Goal: Information Seeking & Learning: Compare options

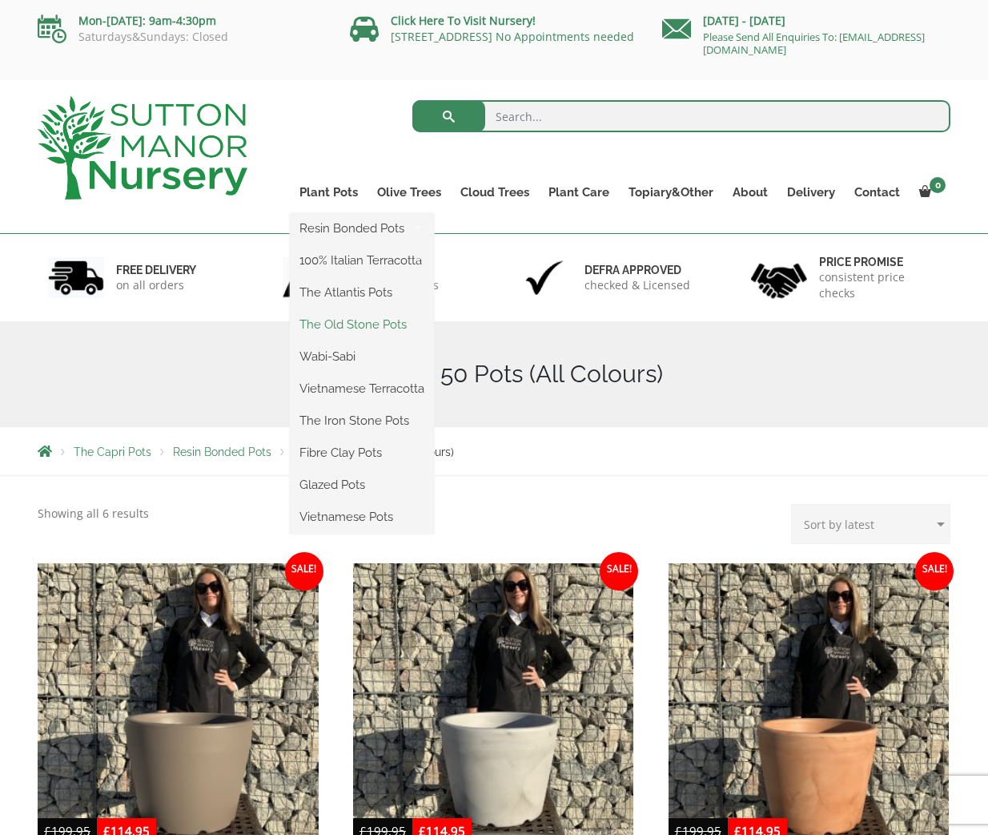
click at [353, 324] on link "The Old Stone Pots" at bounding box center [362, 324] width 144 height 24
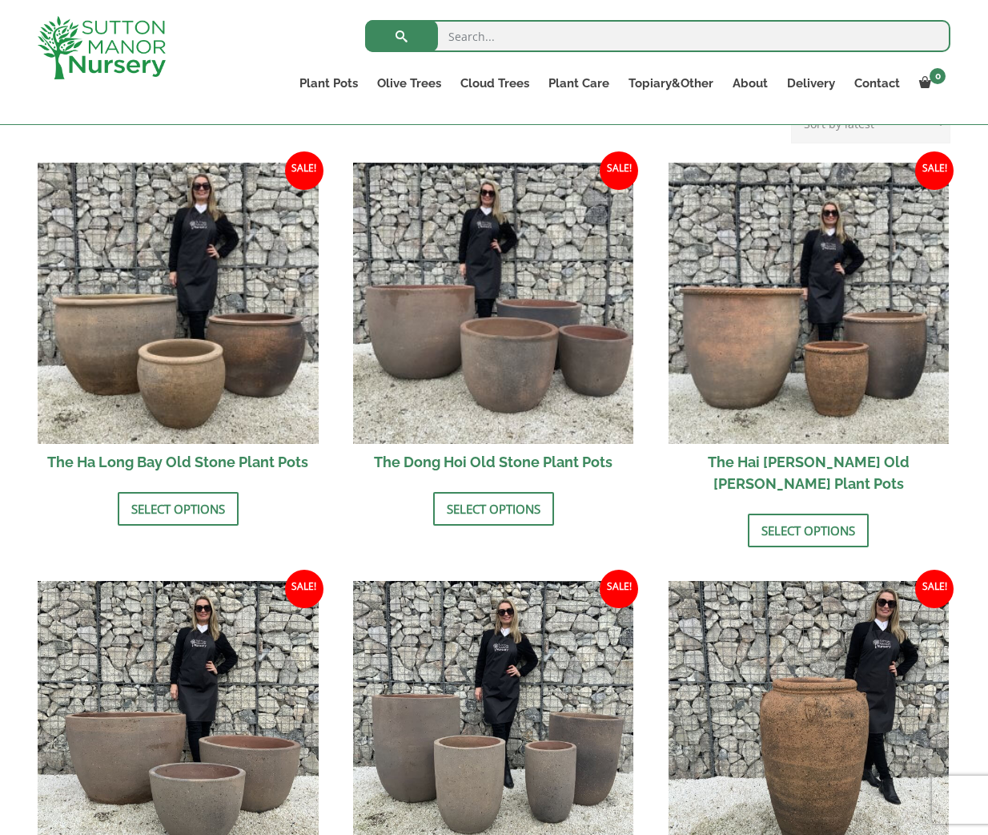
scroll to position [475, 0]
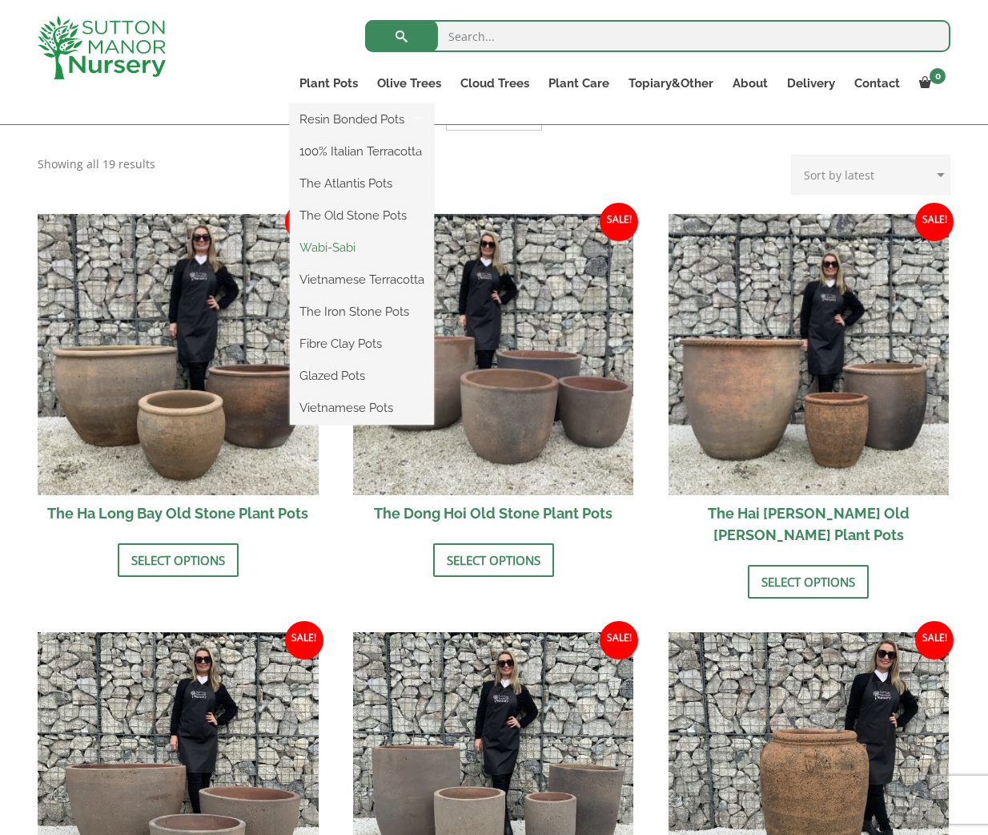
click at [338, 242] on link "Wabi-Sabi" at bounding box center [362, 247] width 144 height 24
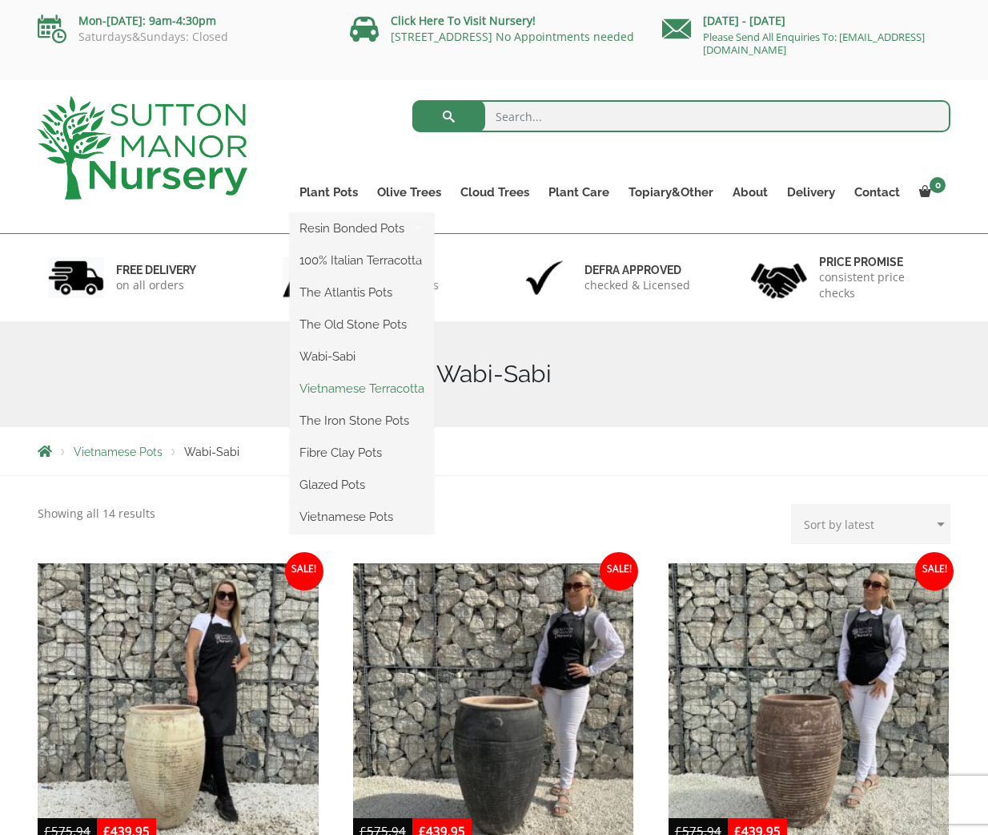
click at [364, 389] on link "Vietnamese Terracotta" at bounding box center [362, 388] width 144 height 24
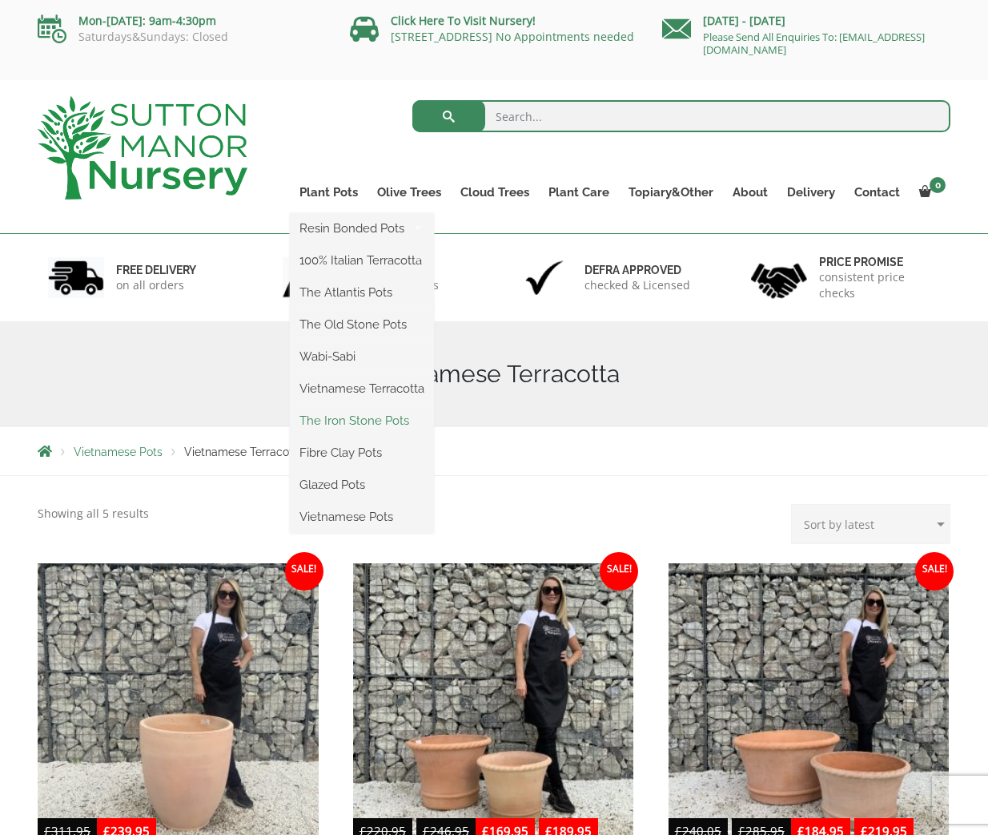
click at [362, 417] on link "The Iron Stone Pots" at bounding box center [362, 421] width 144 height 24
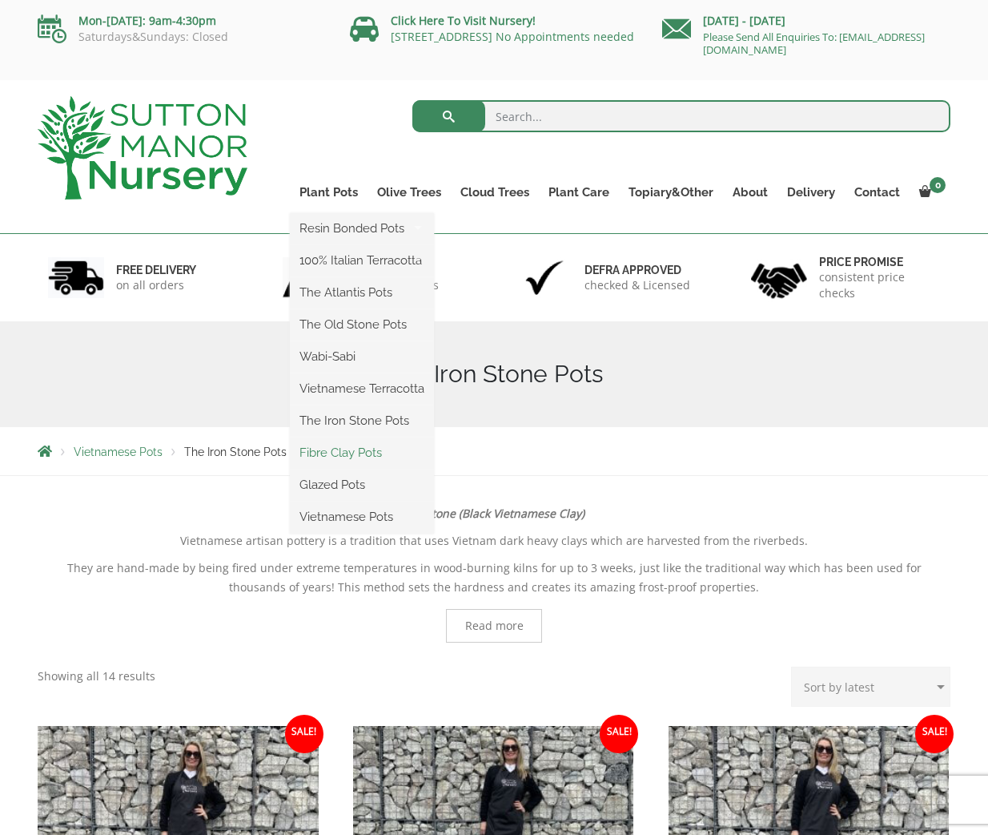
click at [348, 450] on link "Fibre Clay Pots" at bounding box center [362, 453] width 144 height 24
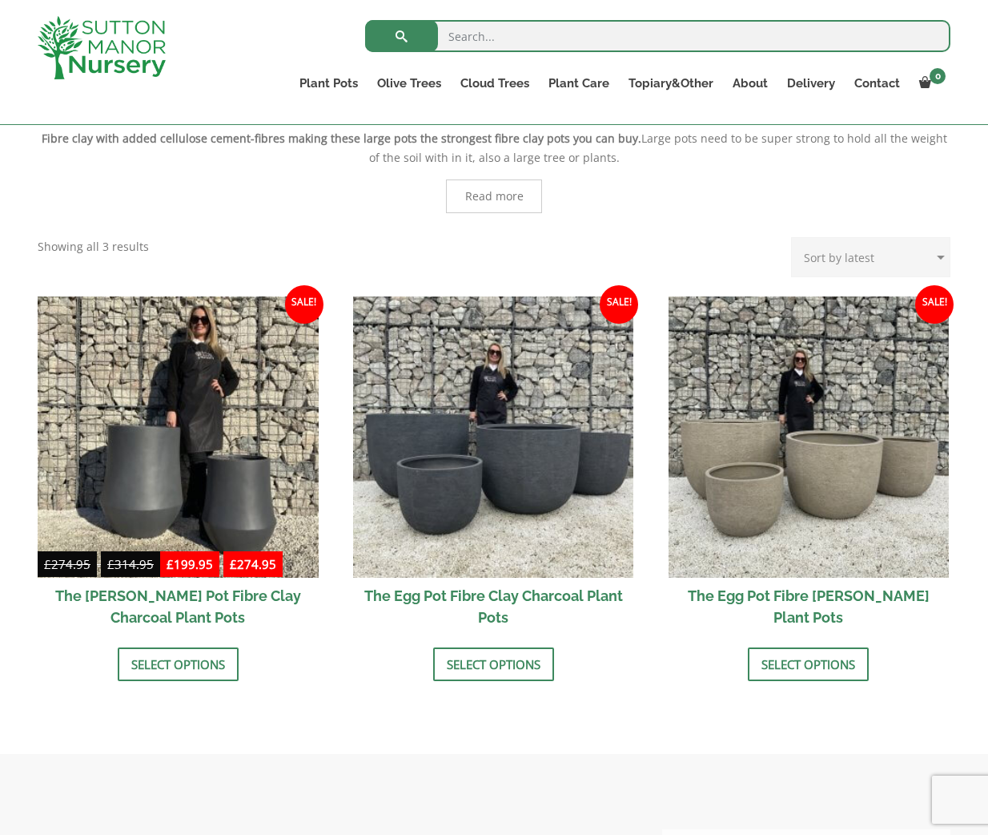
scroll to position [348, 0]
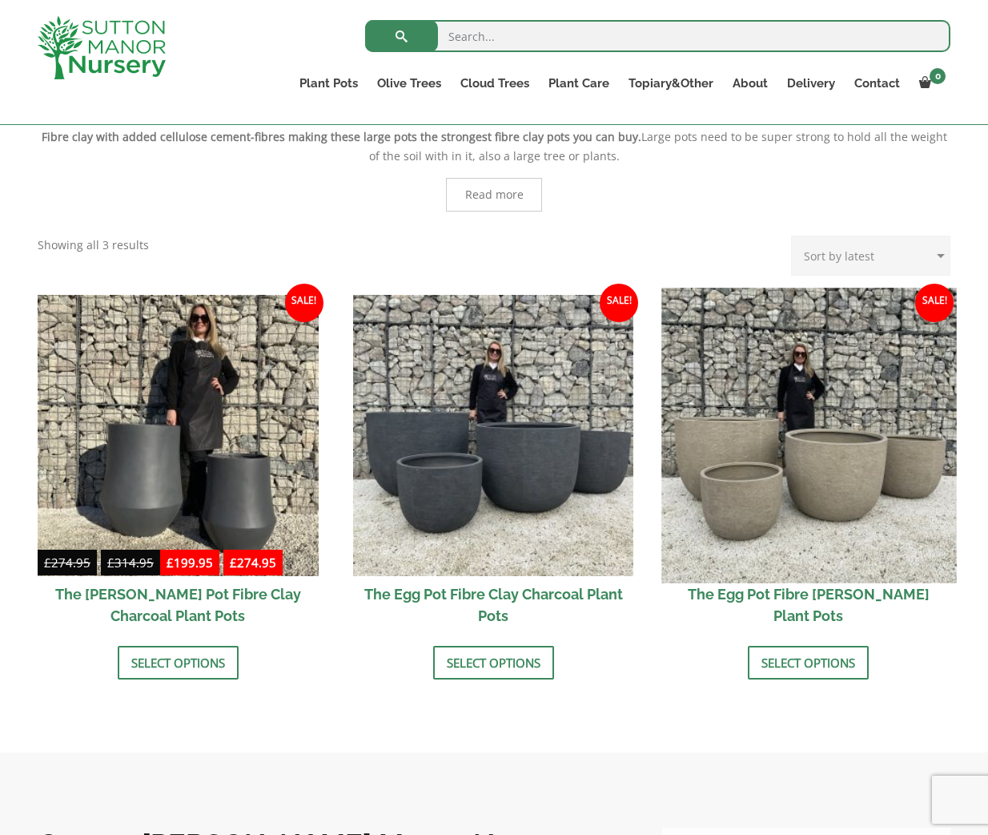
click at [814, 469] on img at bounding box center [809, 435] width 295 height 295
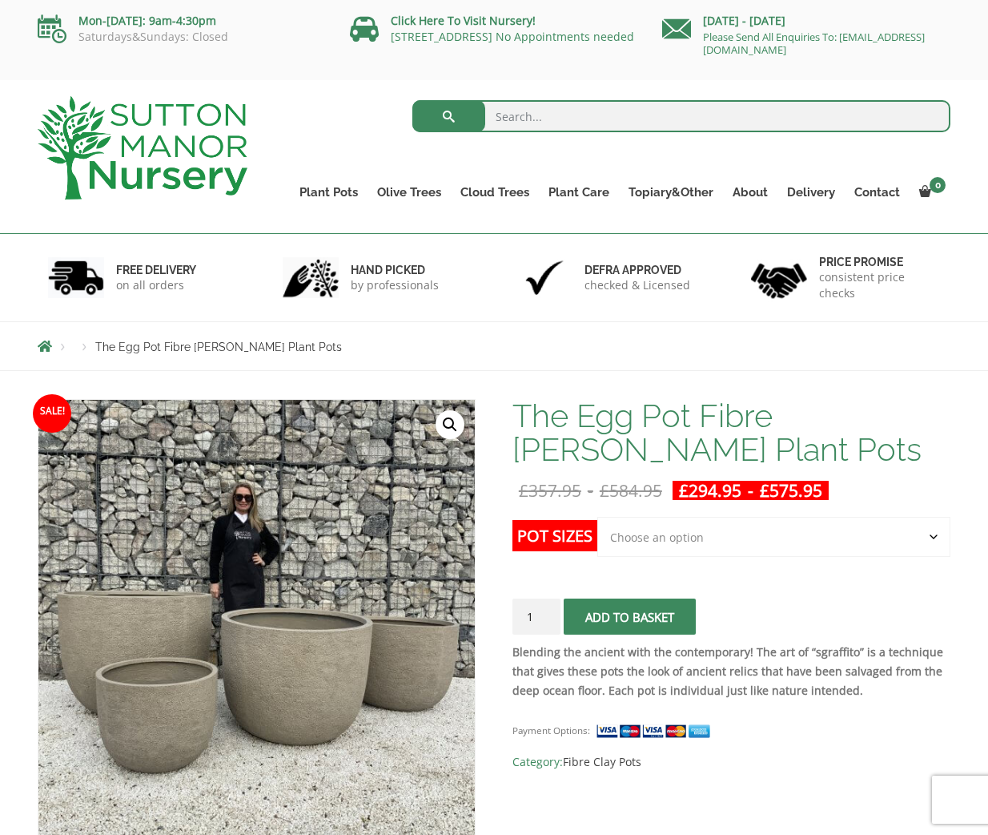
click at [654, 532] on select "Choose an option Click here to buy the 5th To Largest Pot In The Picture Click …" at bounding box center [774, 537] width 353 height 40
click at [598, 517] on select "Choose an option Click here to buy the 5th To Largest Pot In The Picture Click …" at bounding box center [774, 537] width 353 height 40
select select "Click here to buy the 5th To Largest Pot In The Picture"
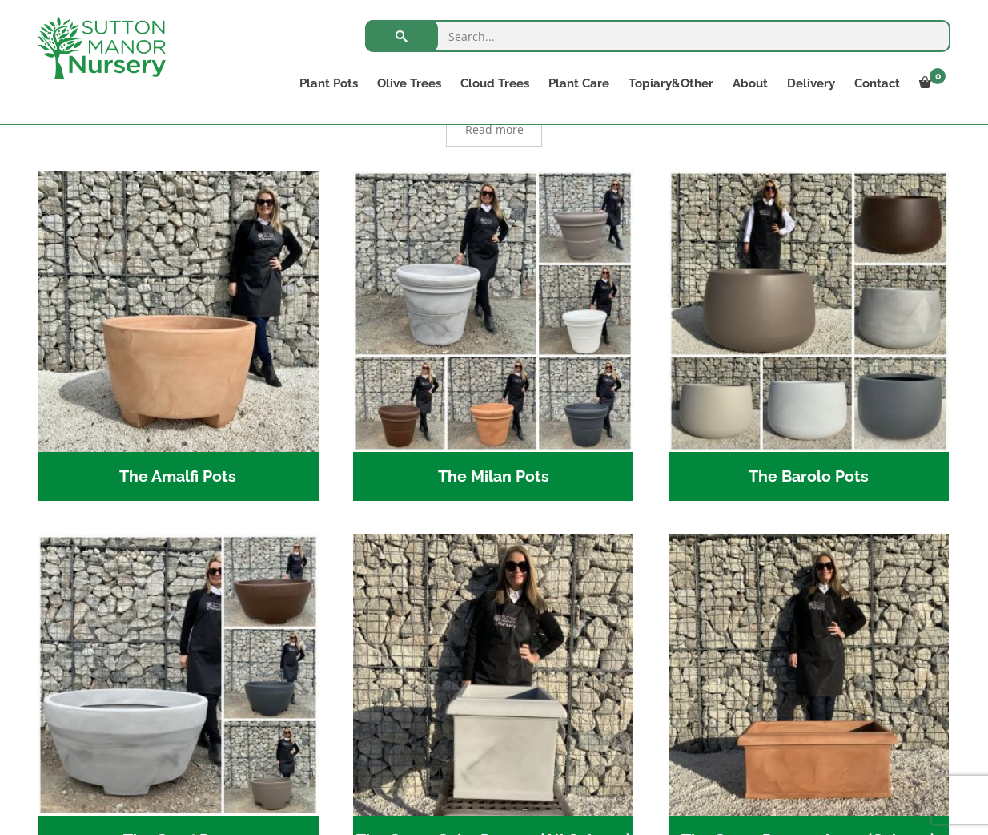
scroll to position [392, 0]
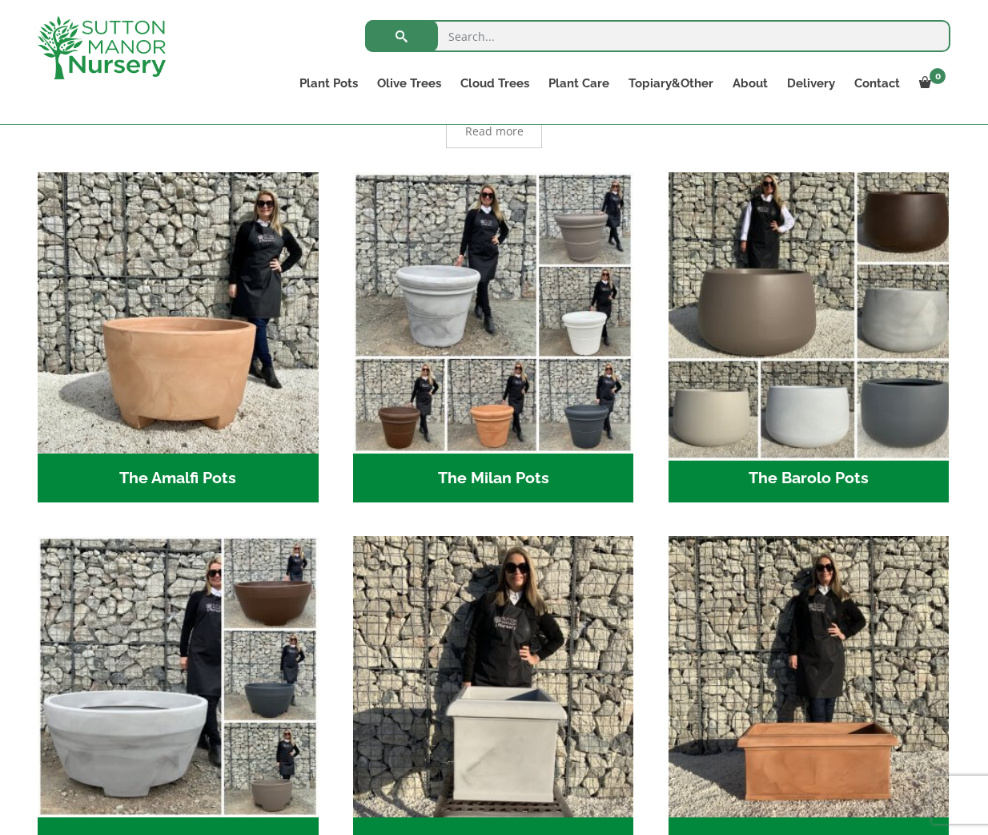
click at [784, 298] on img "Visit product category The Barolo Pots" at bounding box center [809, 312] width 295 height 295
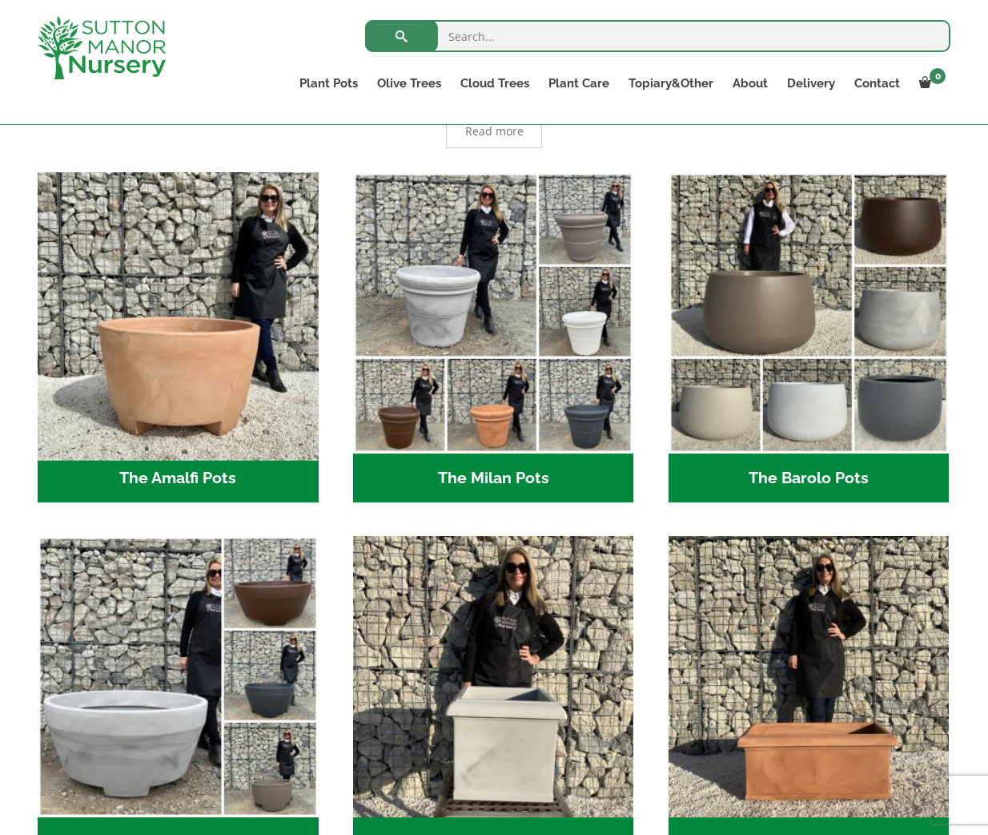
click at [218, 368] on img "Visit product category The Amalfi Pots" at bounding box center [177, 312] width 295 height 295
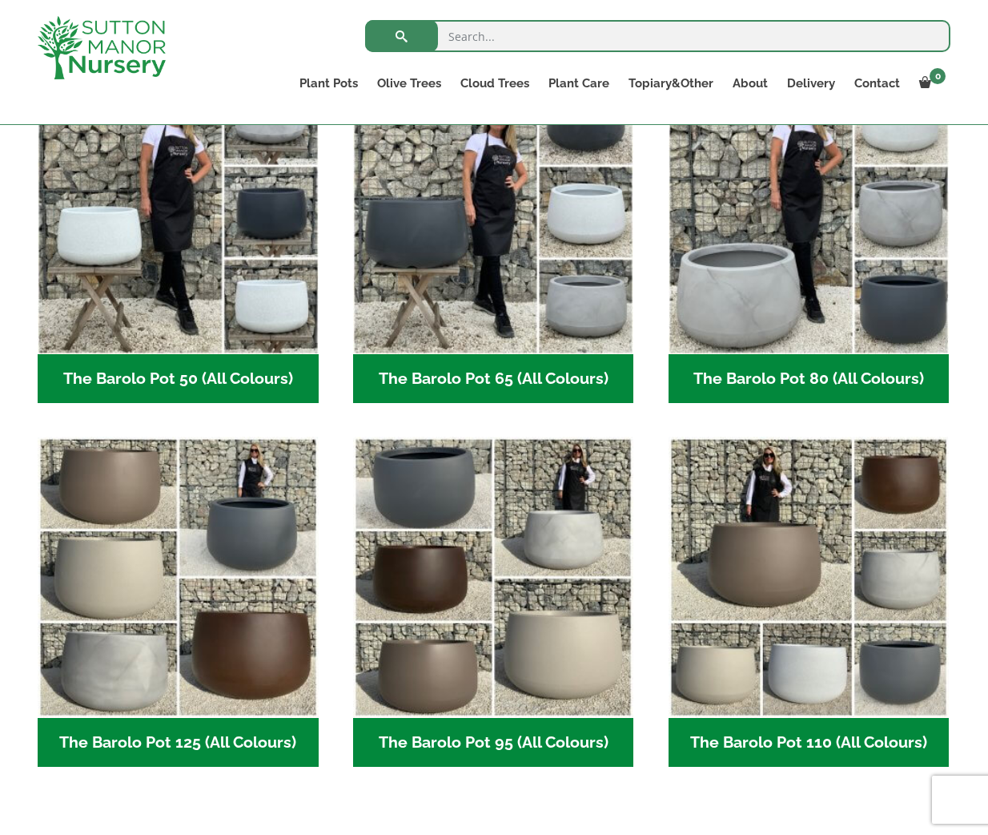
scroll to position [473, 0]
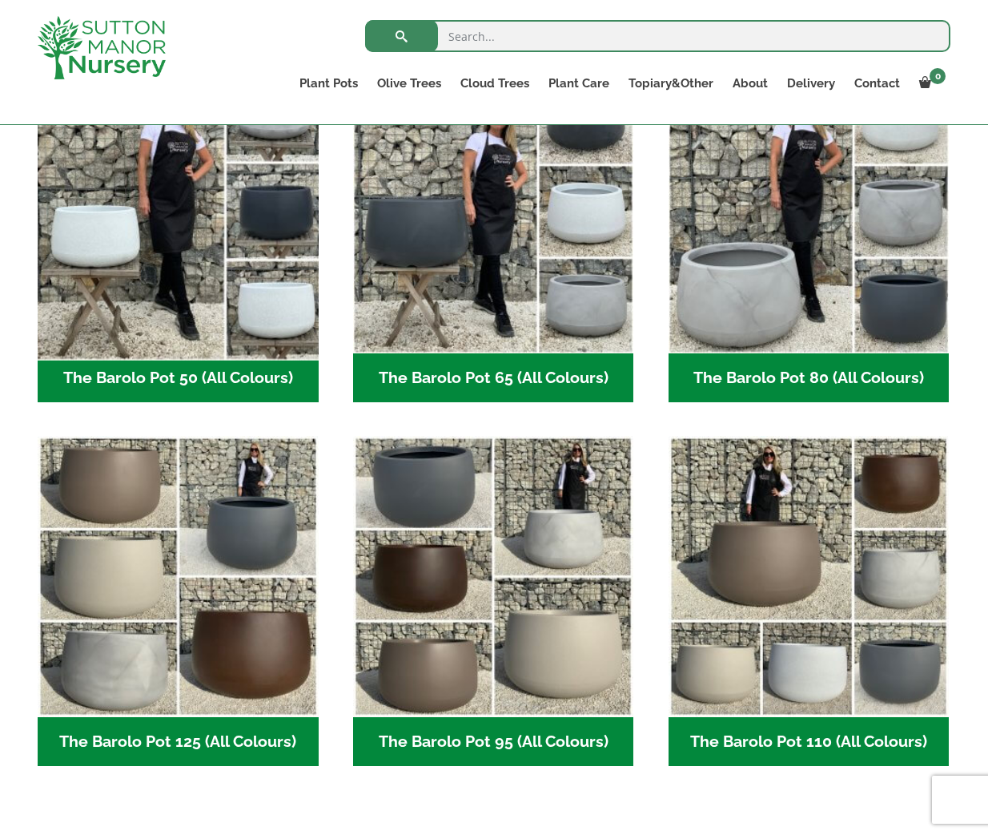
click at [223, 344] on img "Visit product category The Barolo Pot 50 (All Colours)" at bounding box center [177, 212] width 295 height 295
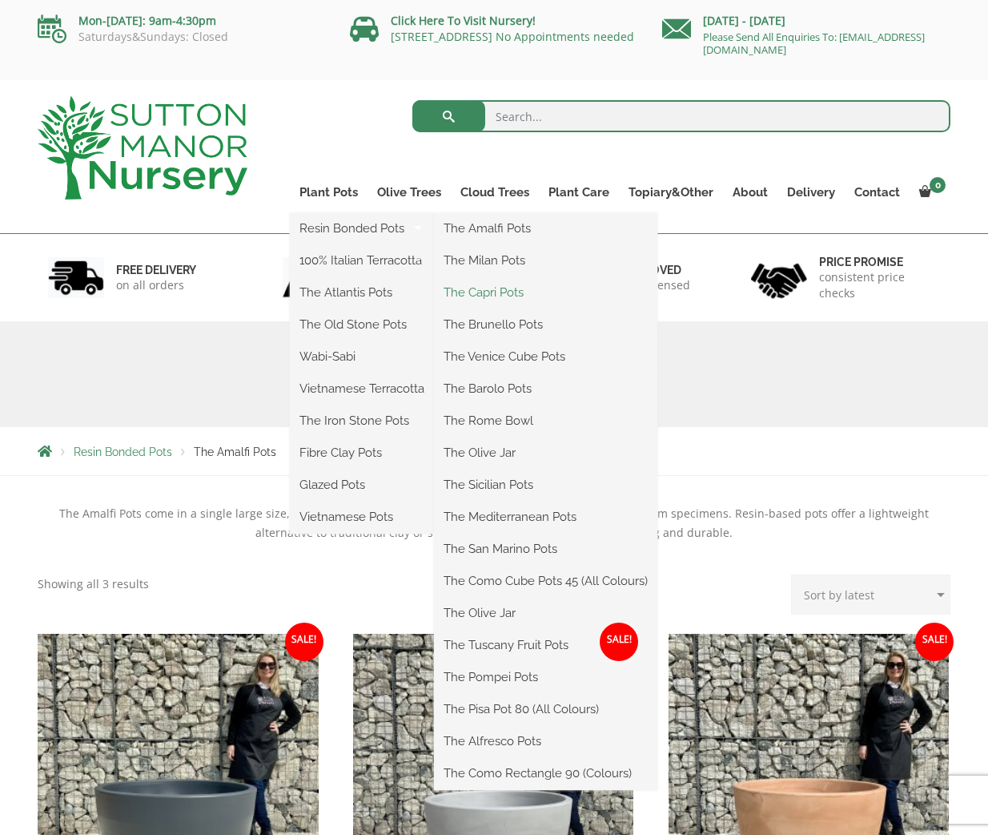
click at [500, 288] on link "The Capri Pots" at bounding box center [545, 292] width 223 height 24
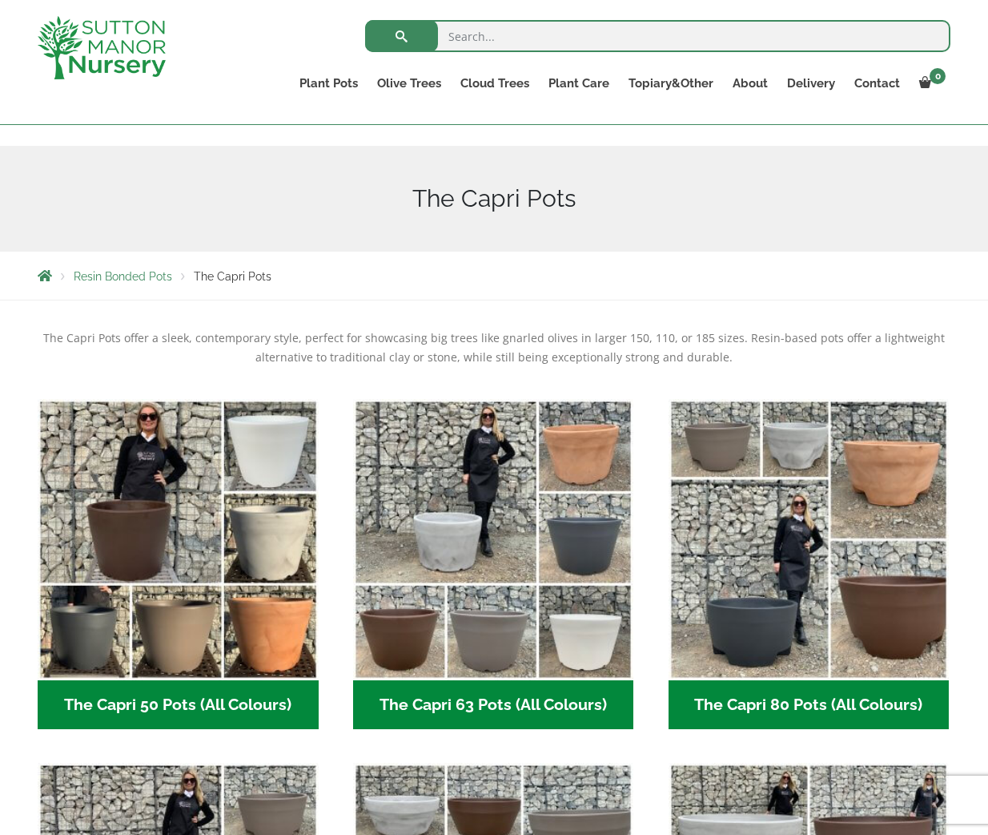
scroll to position [177, 0]
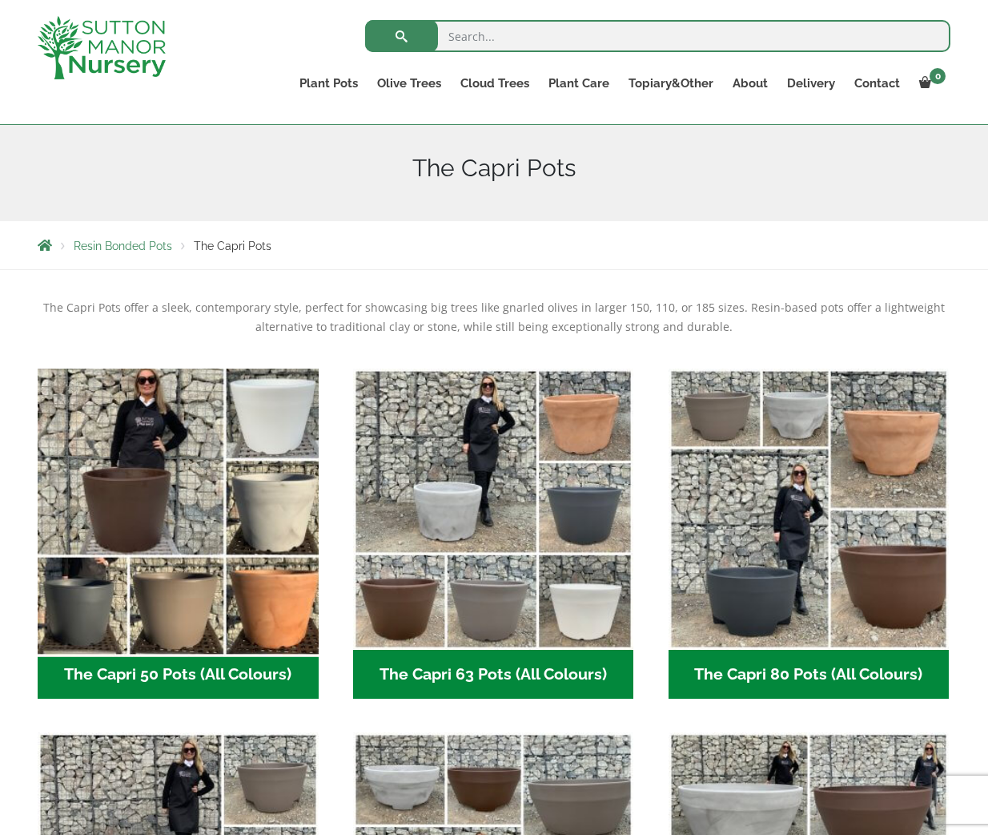
click at [174, 515] on img "Visit product category The Capri 50 Pots (All Colours)" at bounding box center [177, 508] width 295 height 295
click at [177, 513] on img "Visit product category The Capri 50 Pots (All Colours)" at bounding box center [177, 508] width 295 height 295
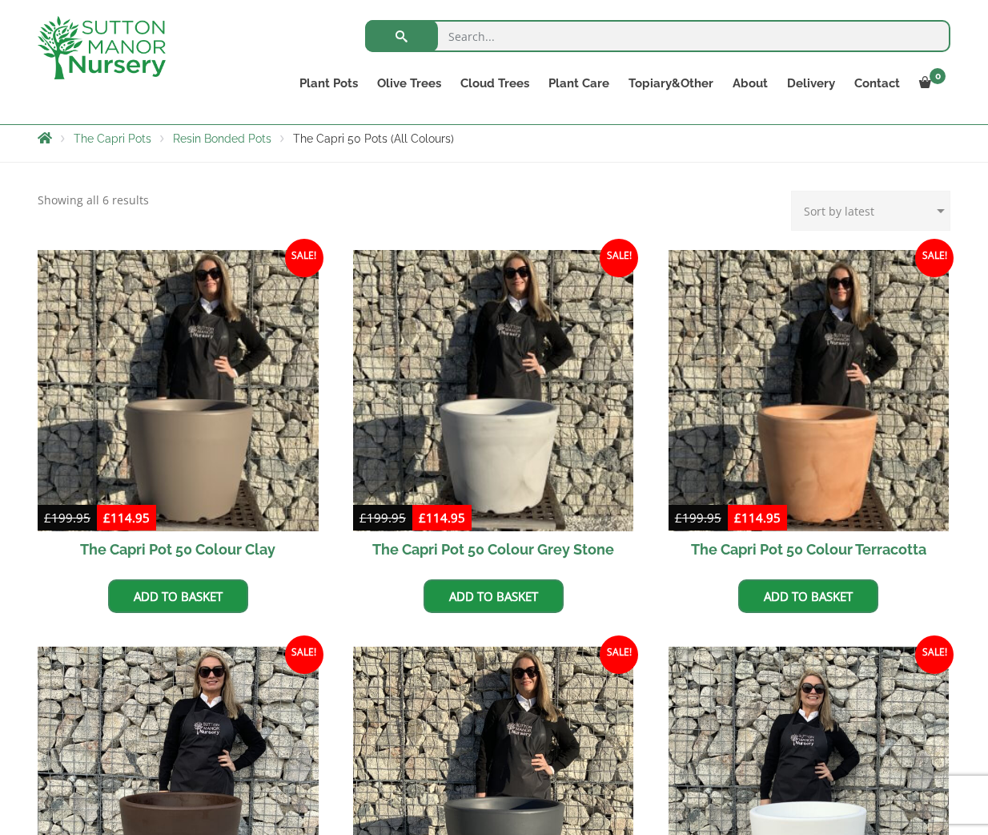
scroll to position [285, 0]
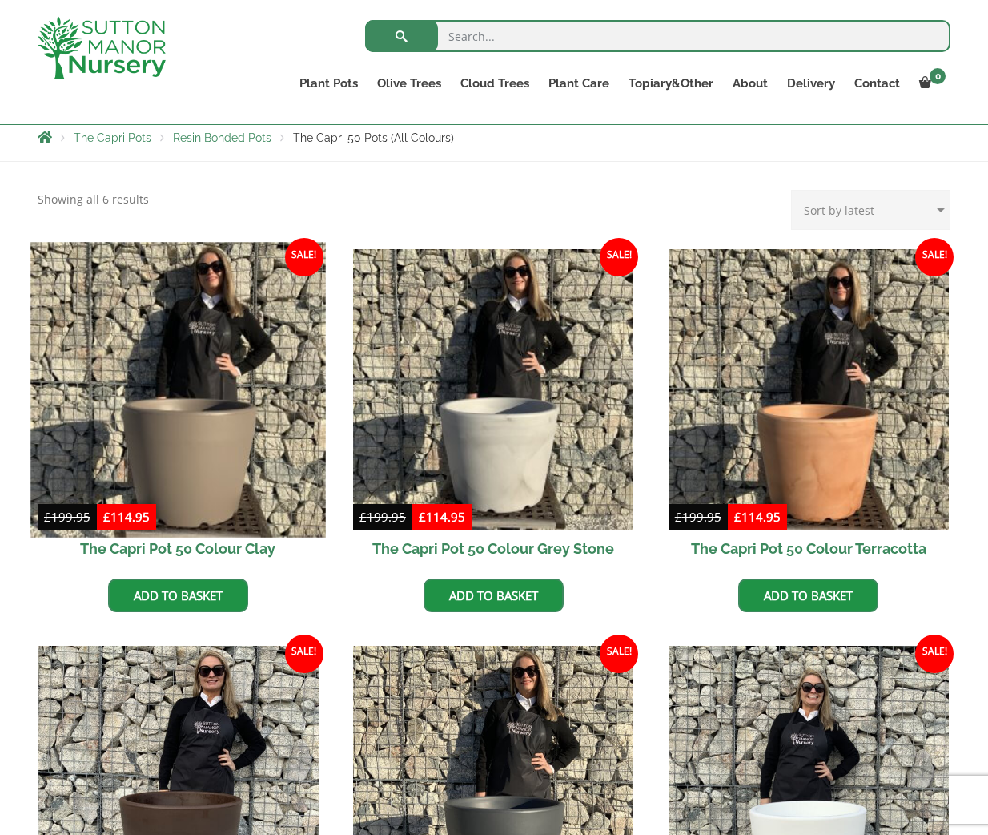
click at [186, 465] on img at bounding box center [177, 389] width 295 height 295
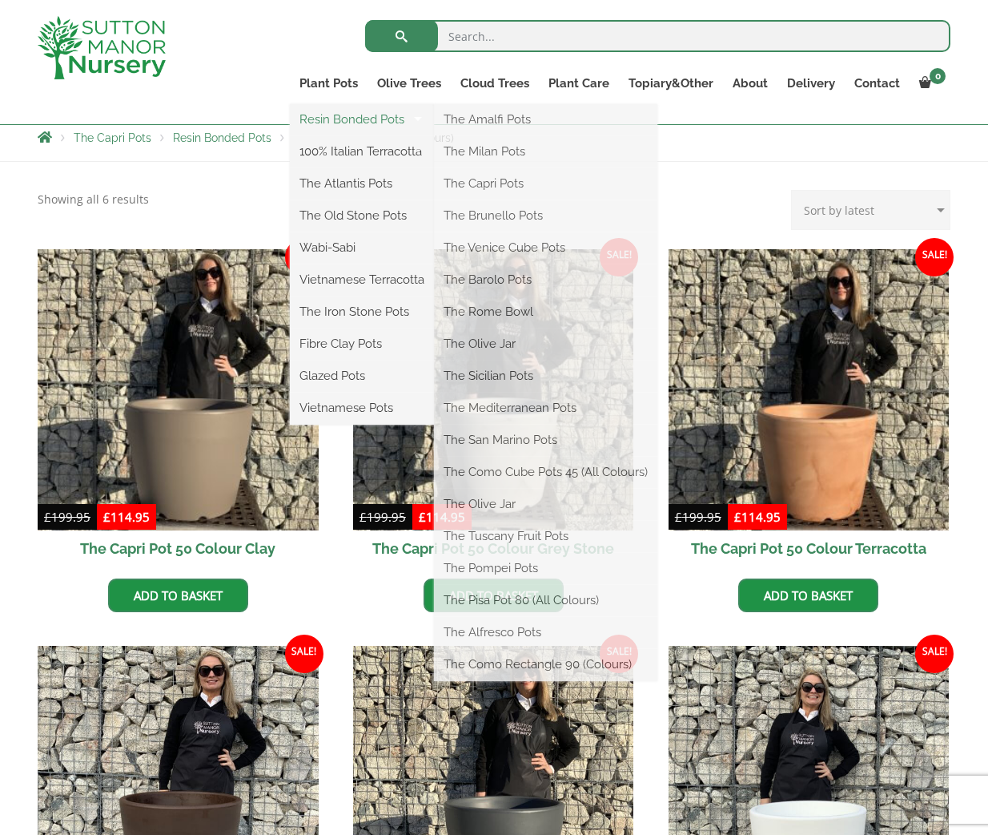
click at [357, 117] on link "Resin Bonded Pots" at bounding box center [362, 119] width 144 height 24
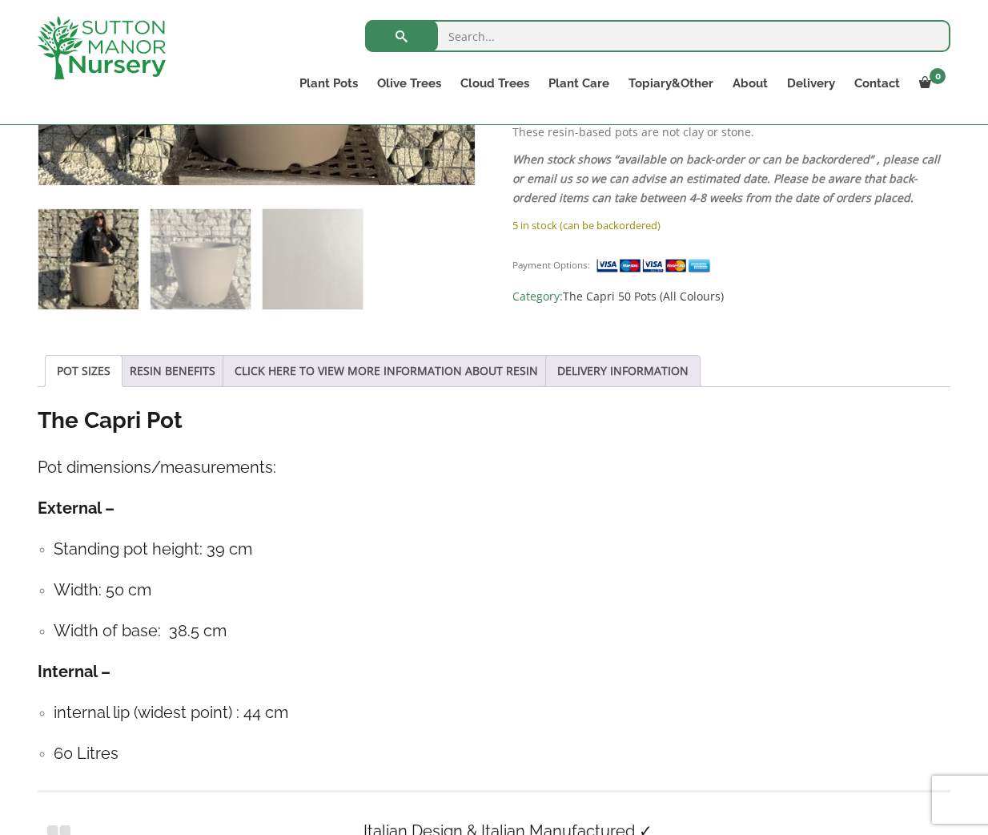
scroll to position [621, 0]
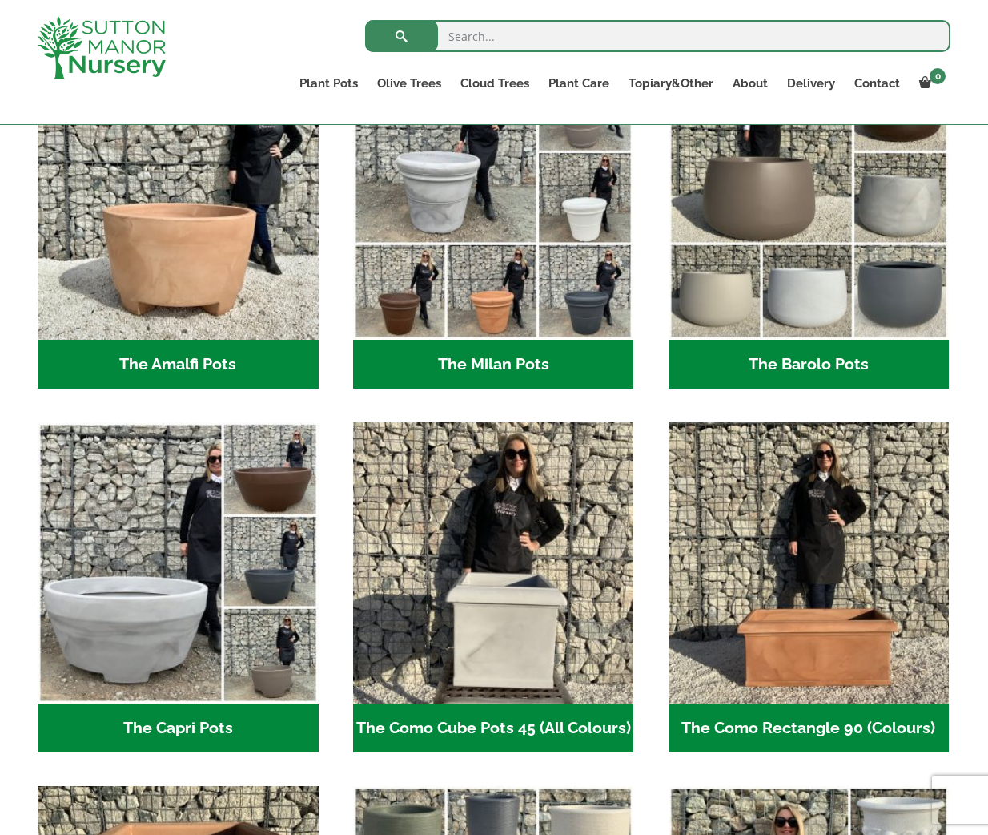
scroll to position [570, 0]
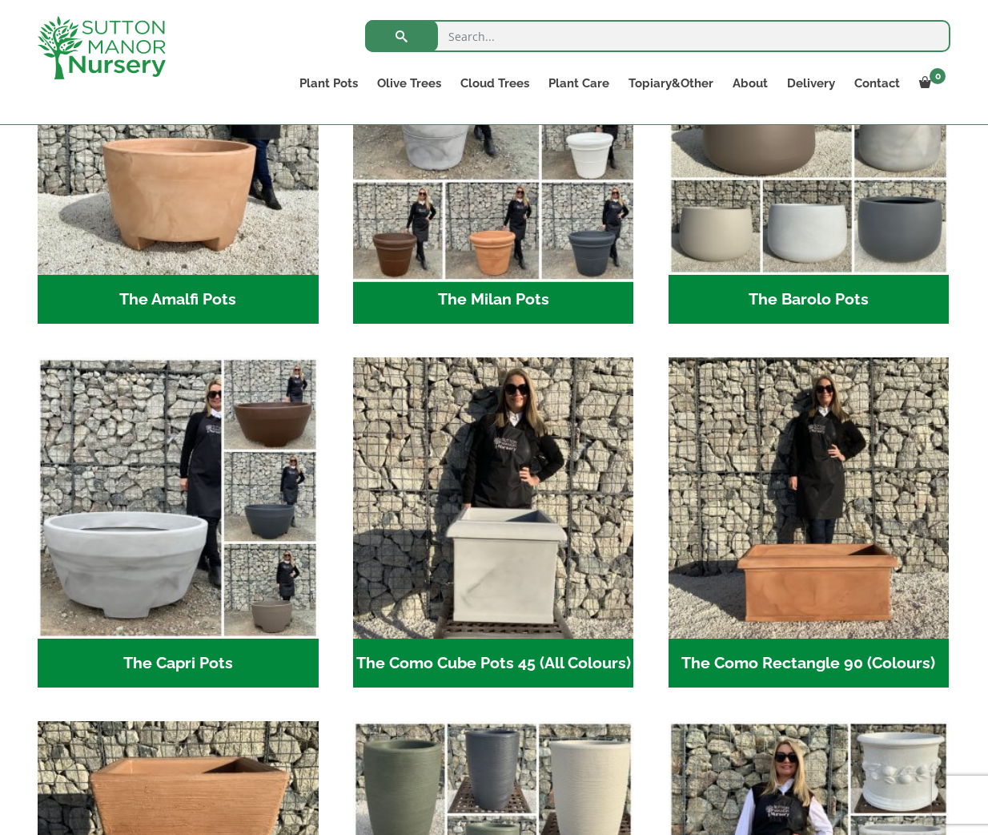
click at [529, 228] on img "Visit product category The Milan Pots" at bounding box center [493, 133] width 295 height 295
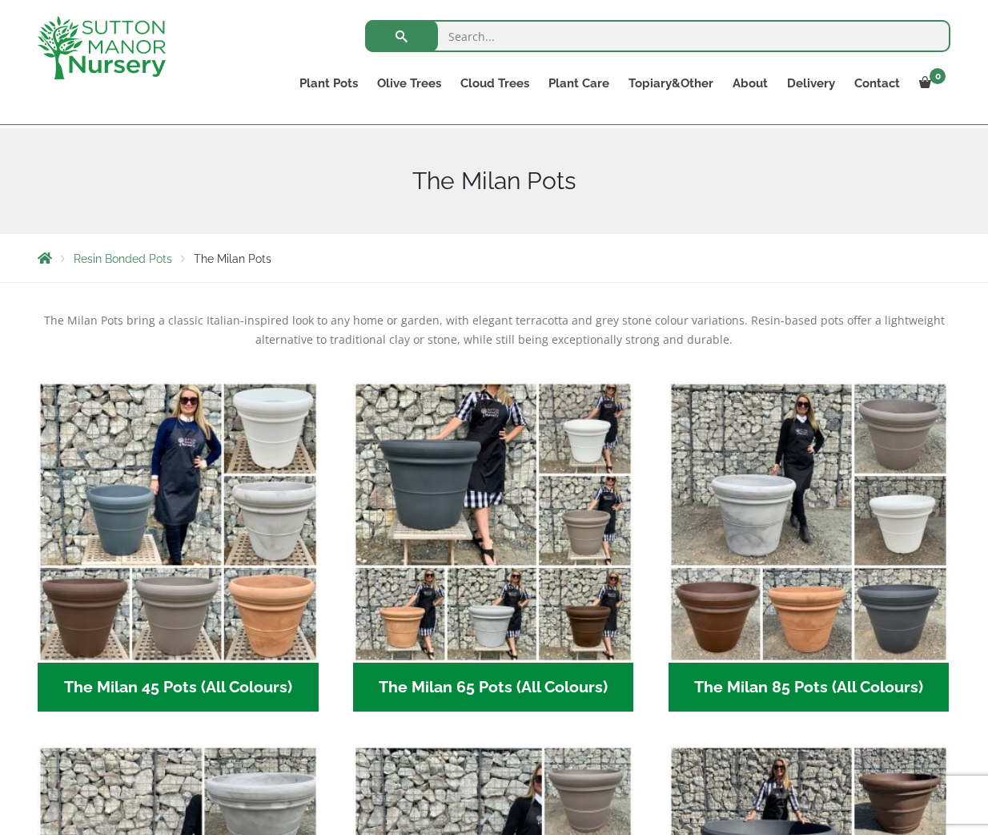
scroll to position [114, 0]
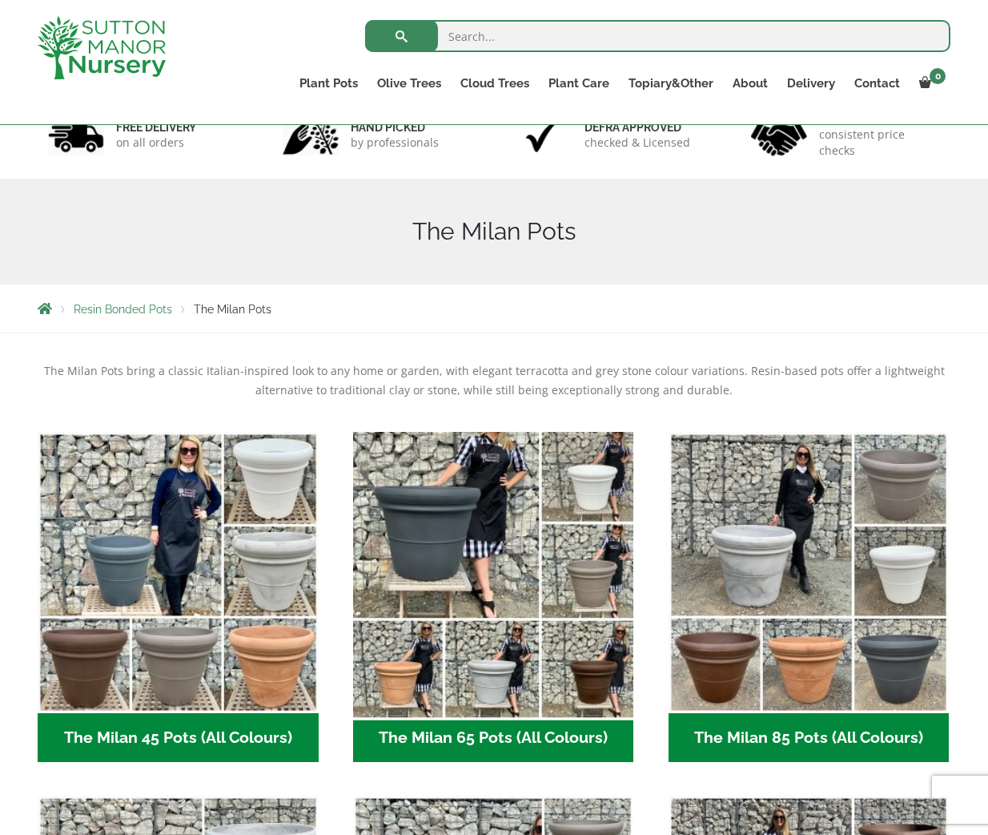
click at [475, 606] on img "Visit product category The Milan 65 Pots (All Colours)" at bounding box center [493, 572] width 295 height 295
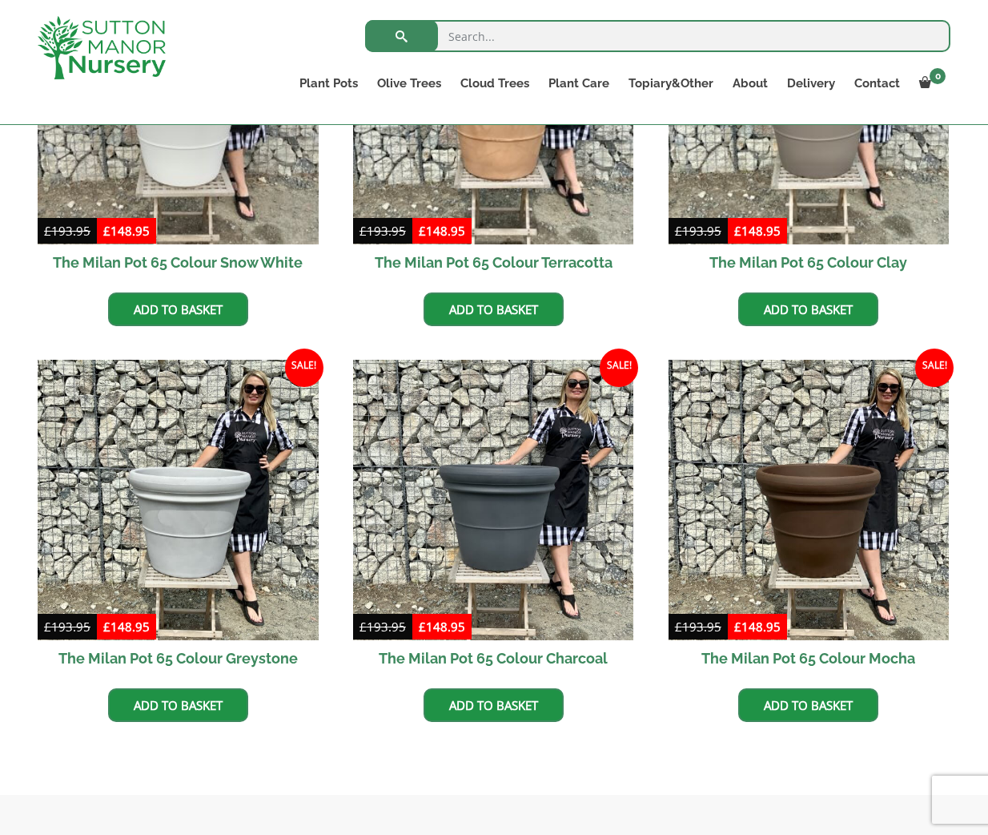
scroll to position [576, 0]
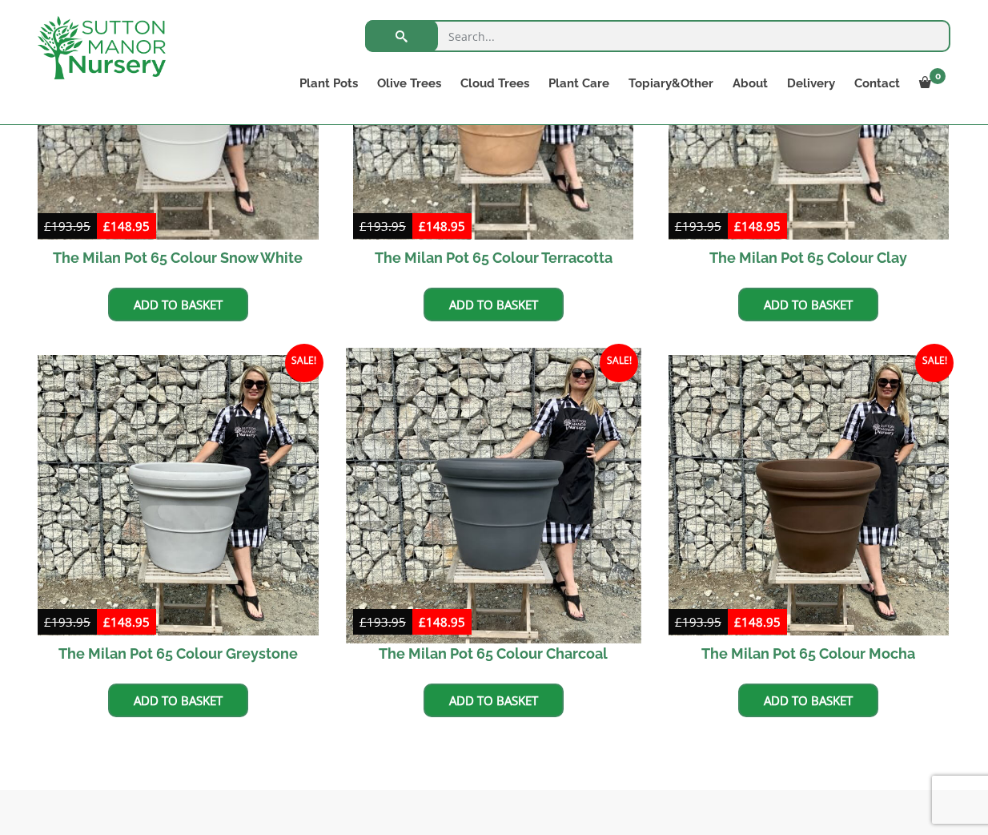
click at [505, 529] on img at bounding box center [493, 495] width 295 height 295
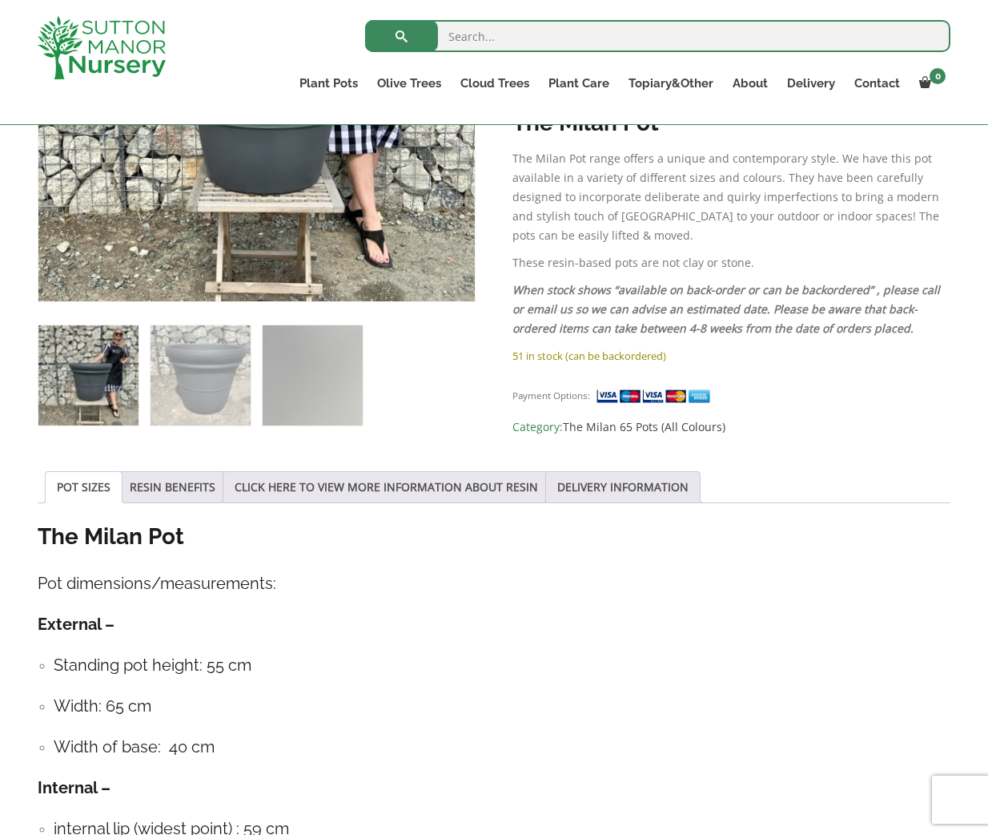
scroll to position [511, 0]
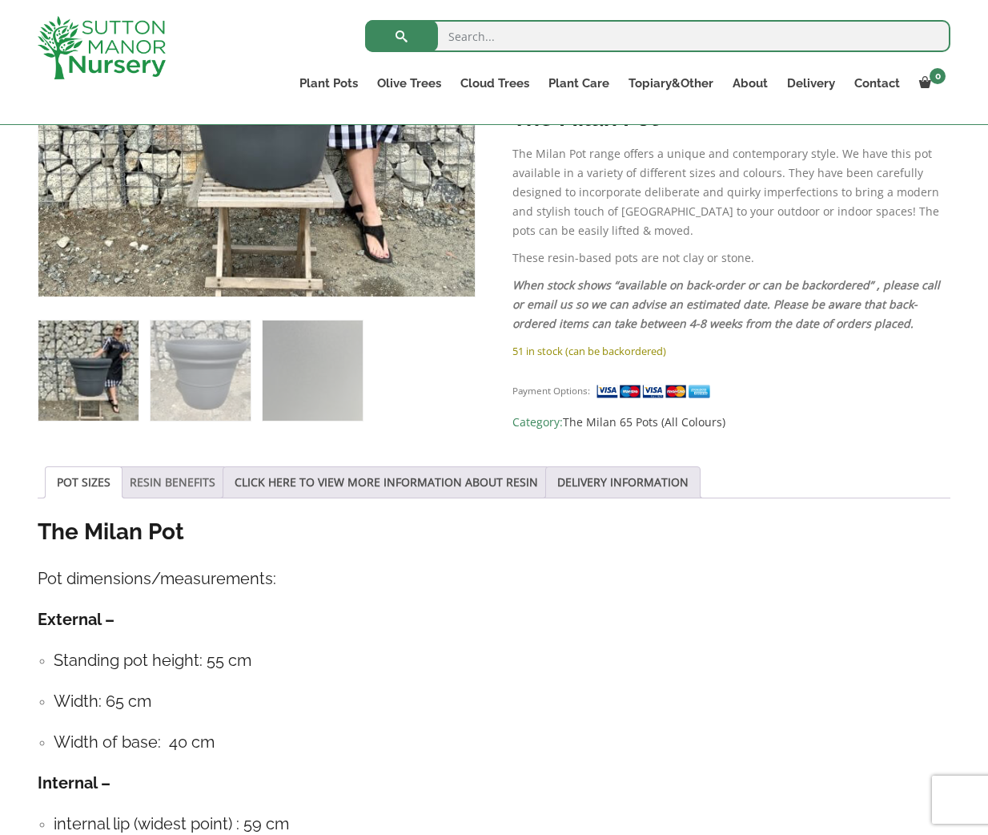
click at [171, 477] on link "RESIN BENEFITS" at bounding box center [173, 482] width 86 height 30
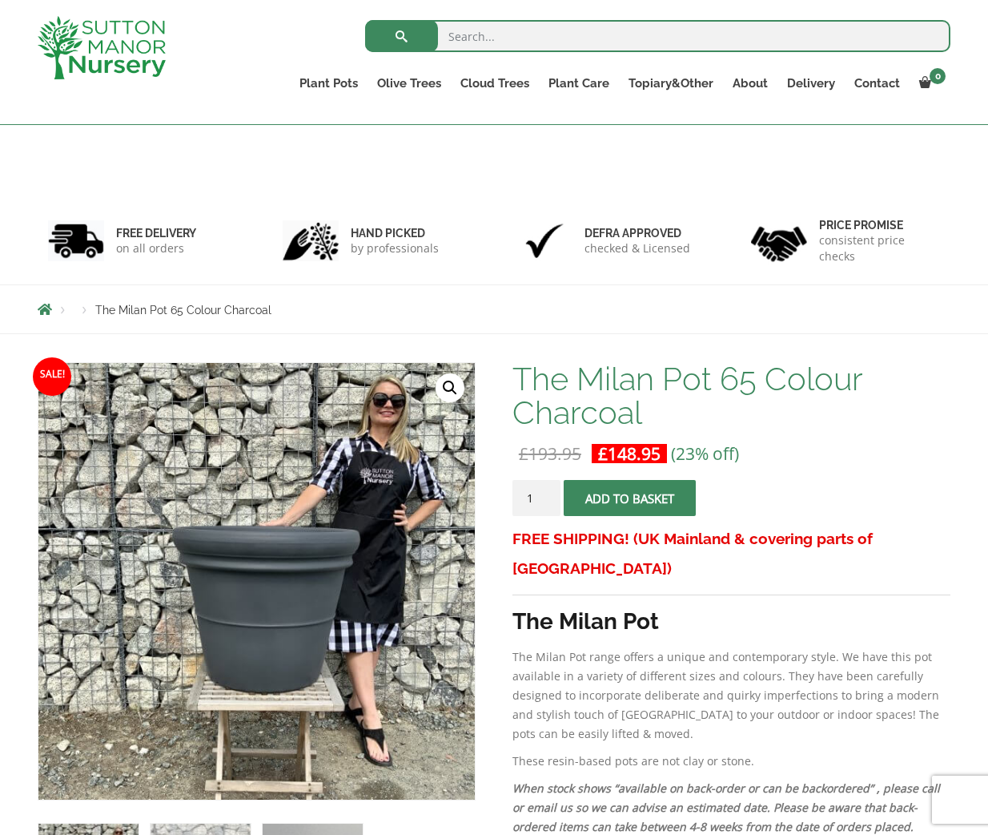
scroll to position [0, 0]
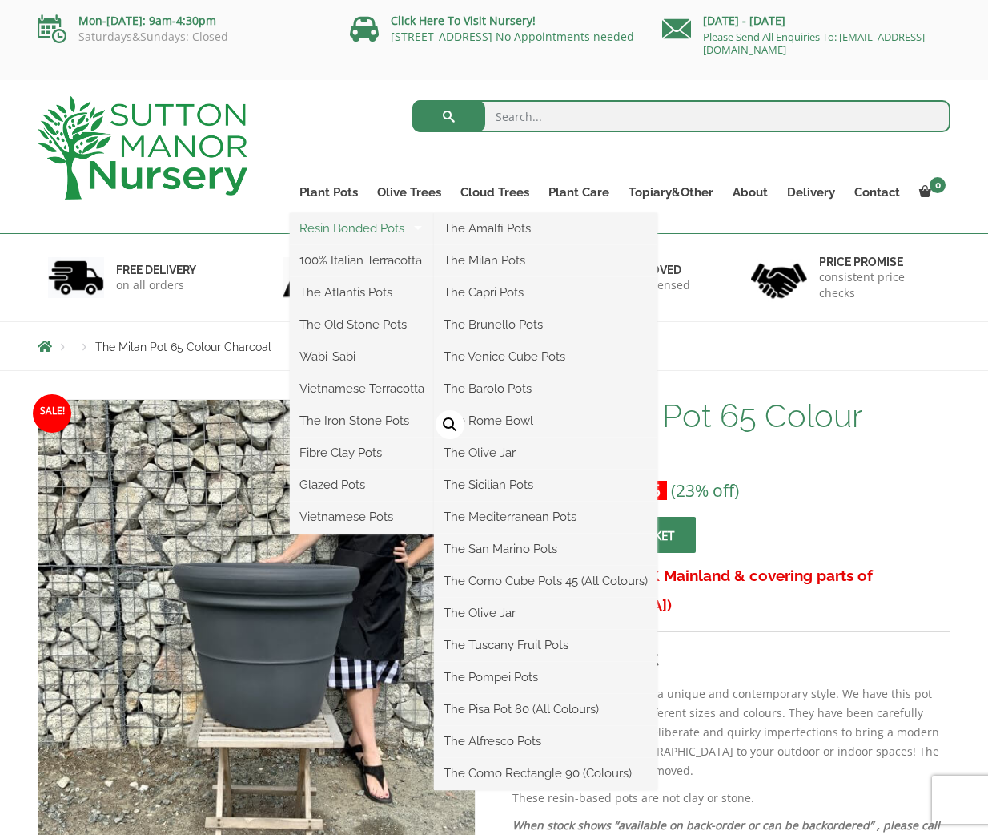
click at [397, 224] on link "Resin Bonded Pots" at bounding box center [362, 228] width 144 height 24
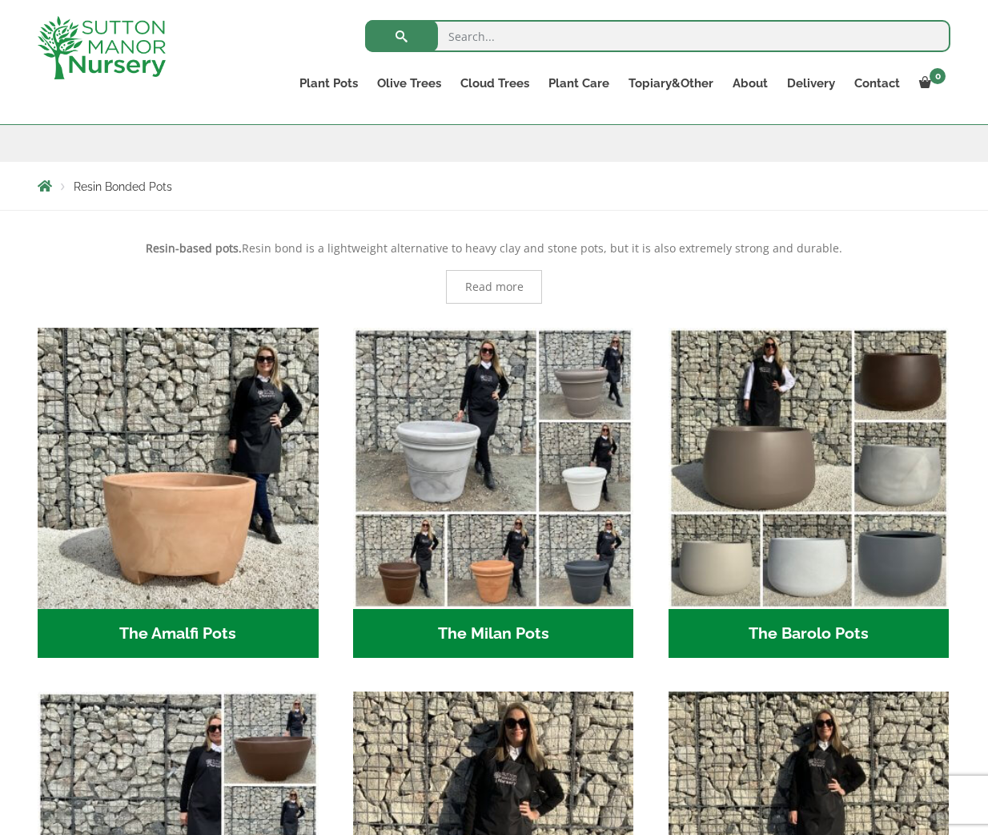
scroll to position [248, 0]
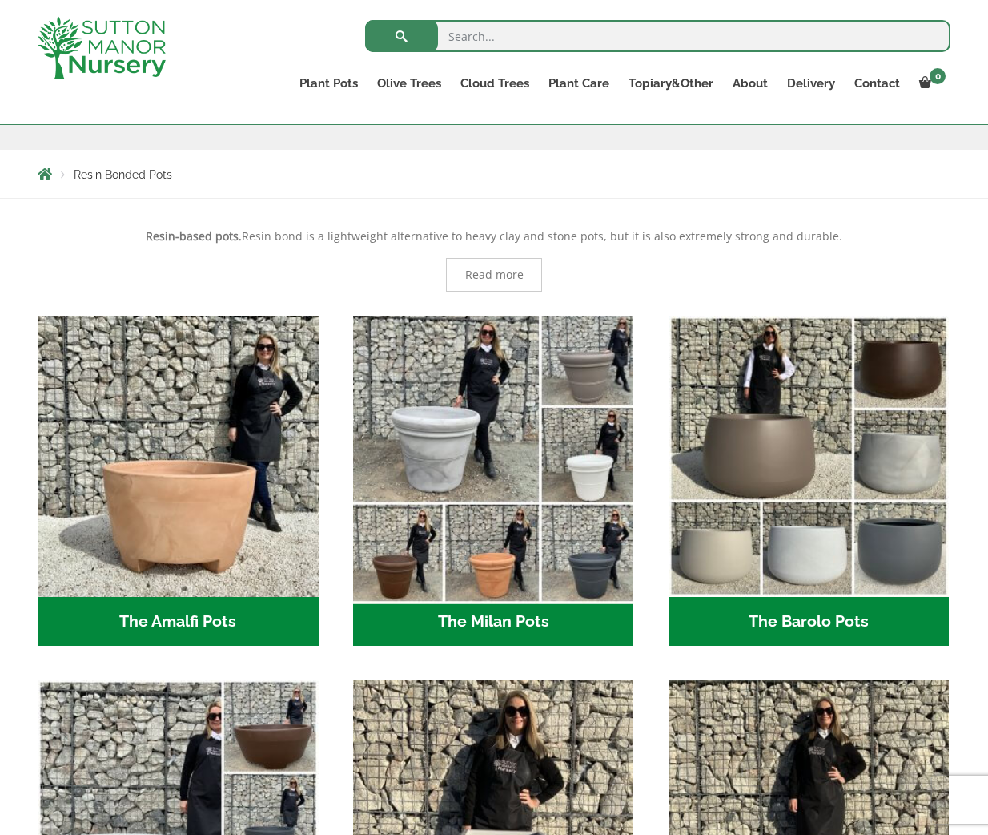
click at [500, 547] on img "Visit product category The Milan Pots" at bounding box center [493, 455] width 295 height 295
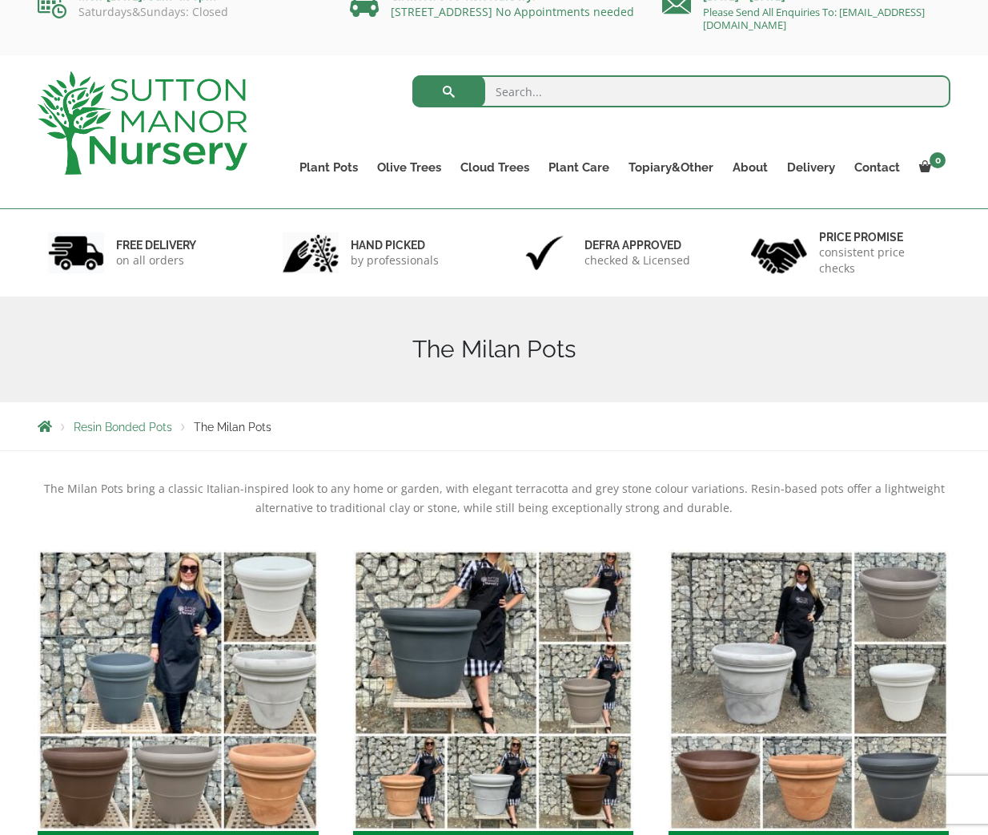
scroll to position [22, 0]
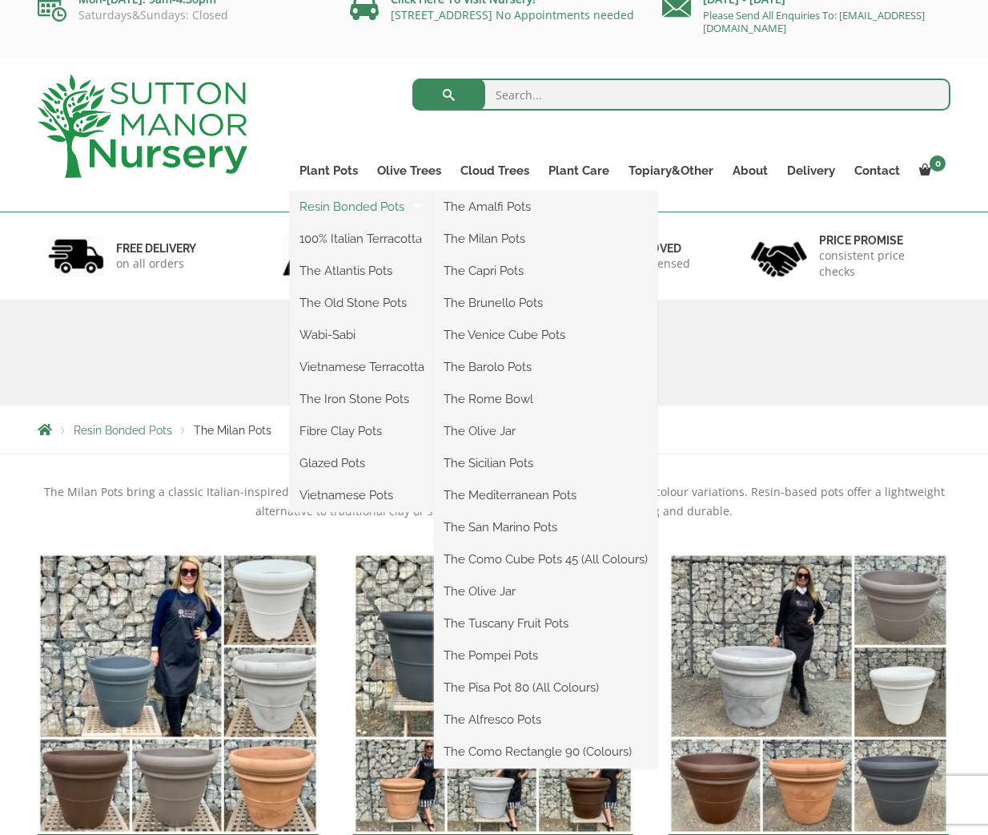
click at [371, 203] on link "Resin Bonded Pots" at bounding box center [362, 207] width 144 height 24
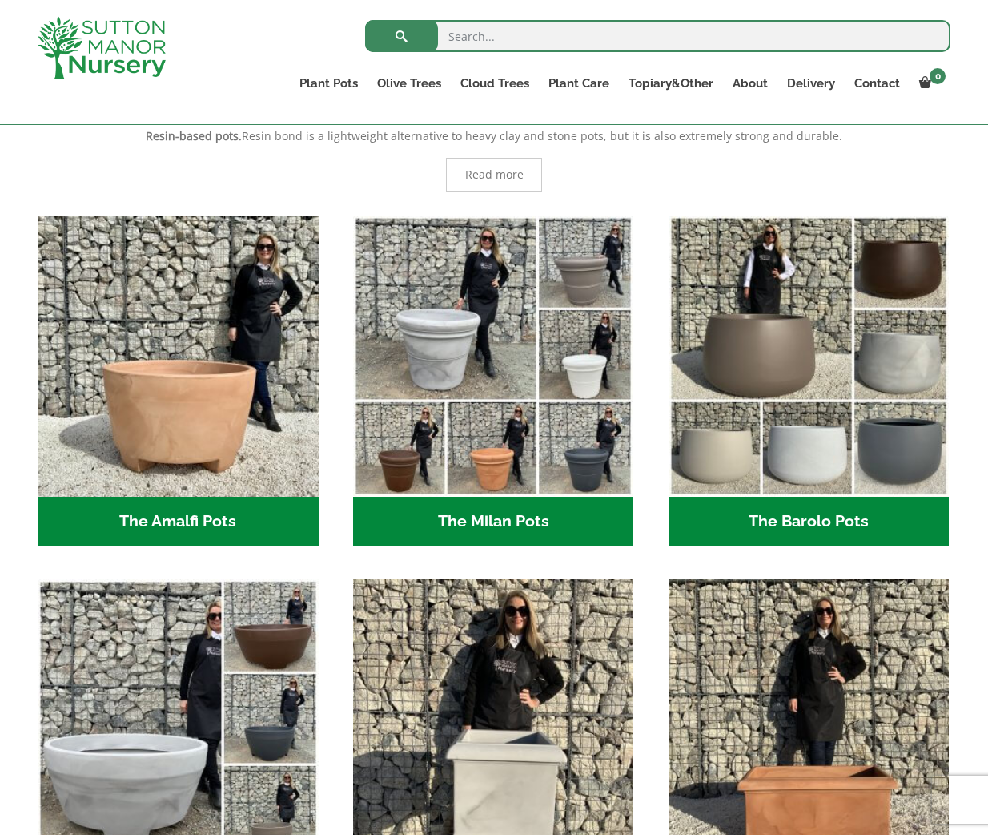
scroll to position [350, 0]
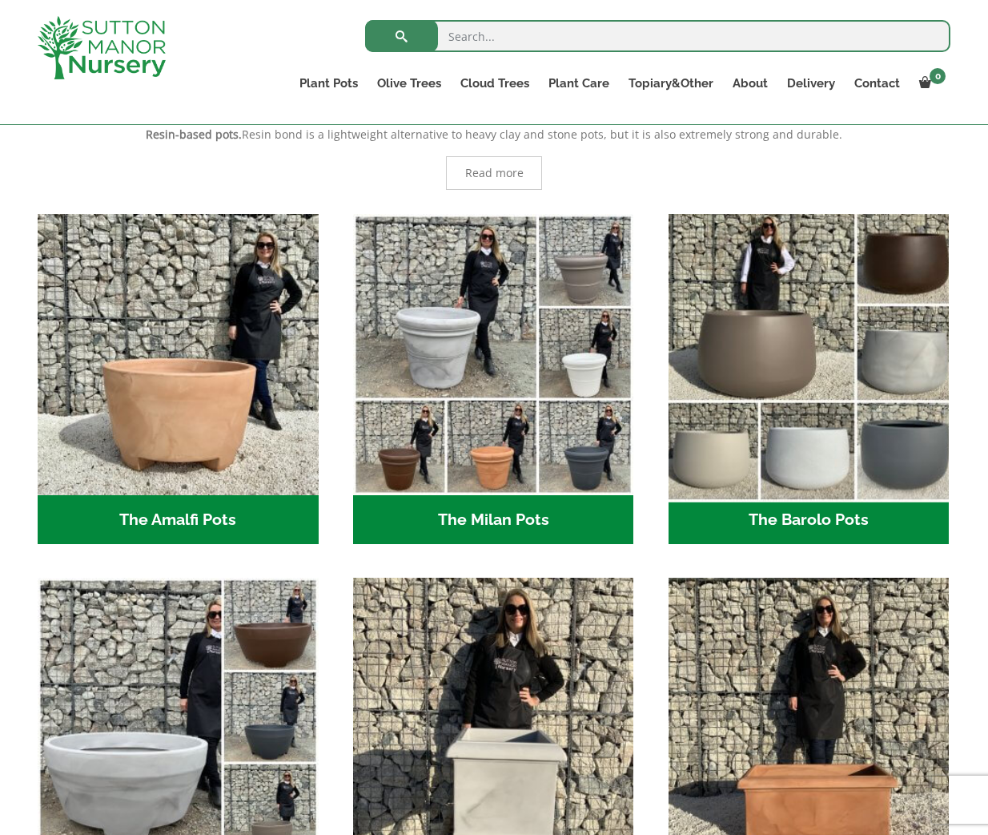
click at [858, 370] on img "Visit product category The Barolo Pots" at bounding box center [809, 354] width 295 height 295
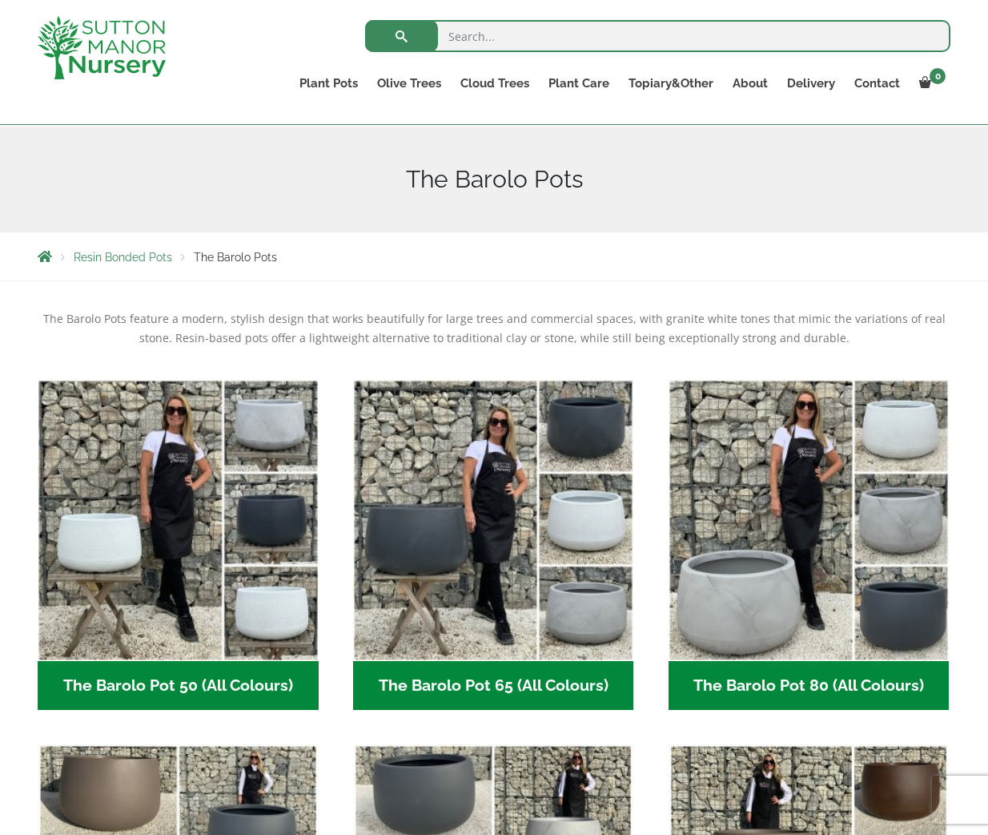
scroll to position [167, 0]
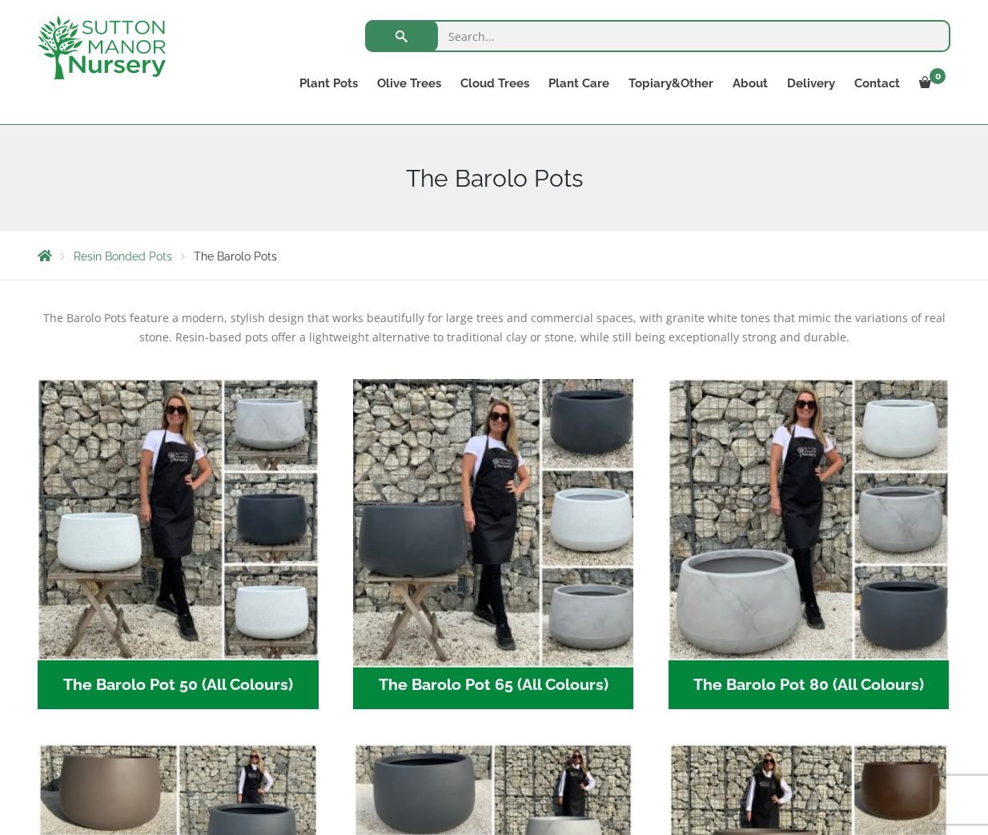
click at [493, 533] on img "Visit product category The Barolo Pot 65 (All Colours)" at bounding box center [493, 519] width 295 height 295
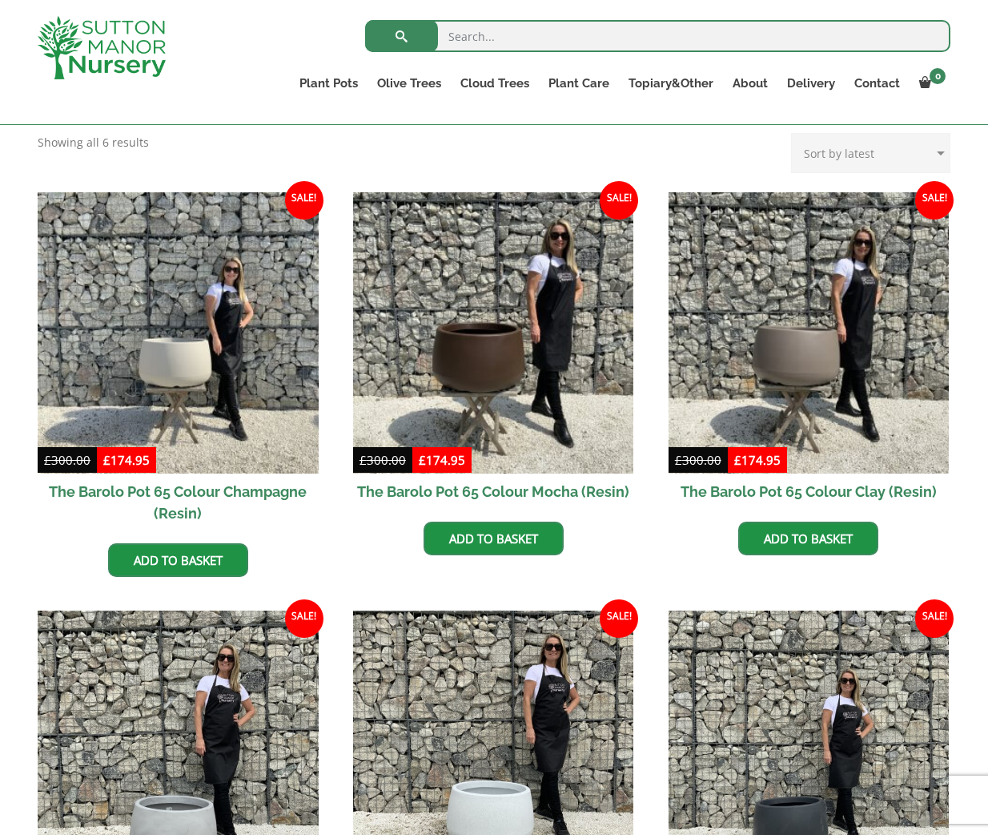
scroll to position [354, 0]
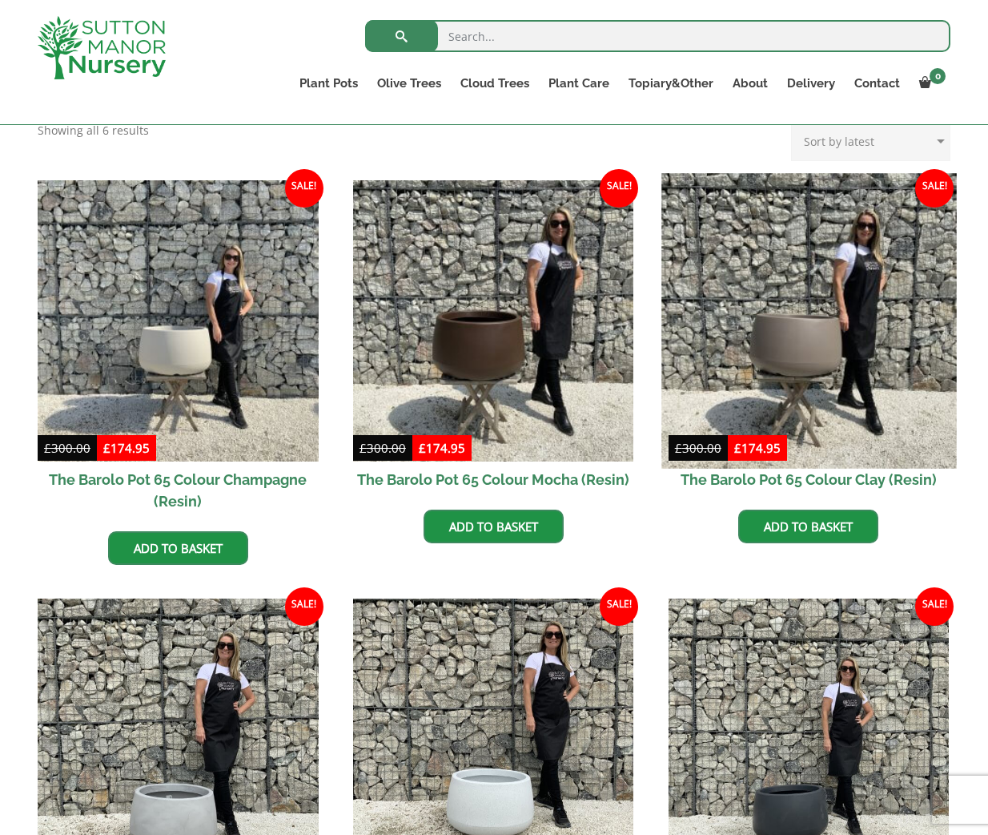
click at [821, 361] on img at bounding box center [809, 320] width 295 height 295
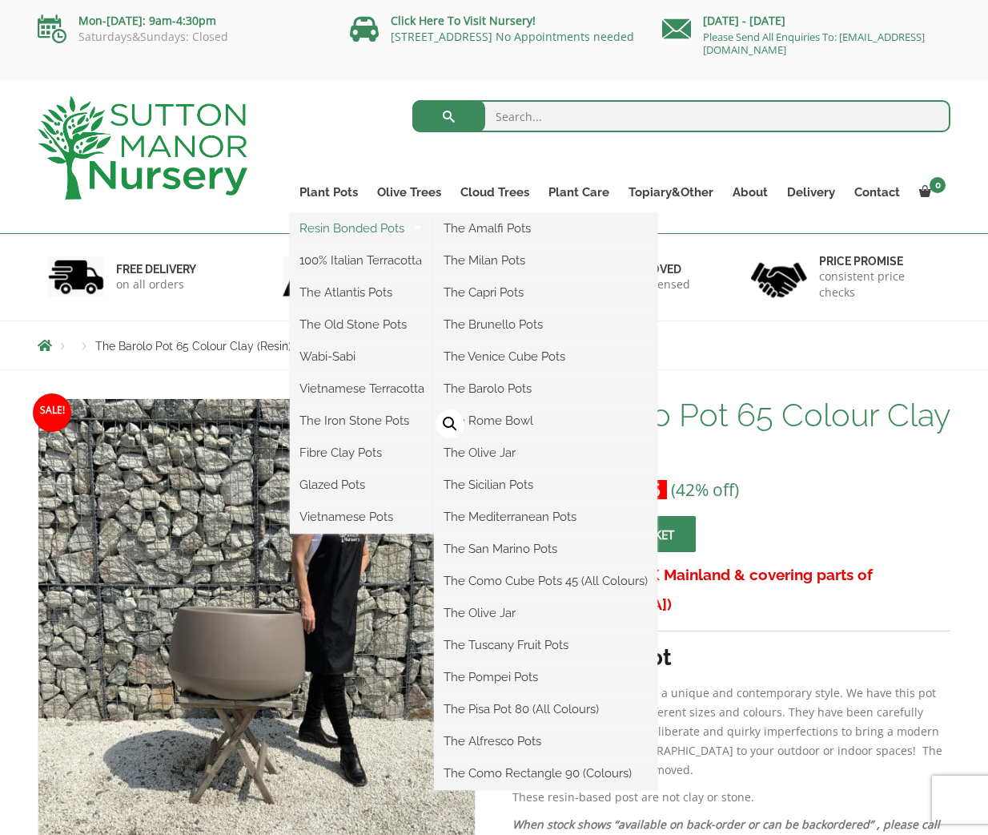
click at [344, 222] on link "Resin Bonded Pots" at bounding box center [362, 228] width 144 height 24
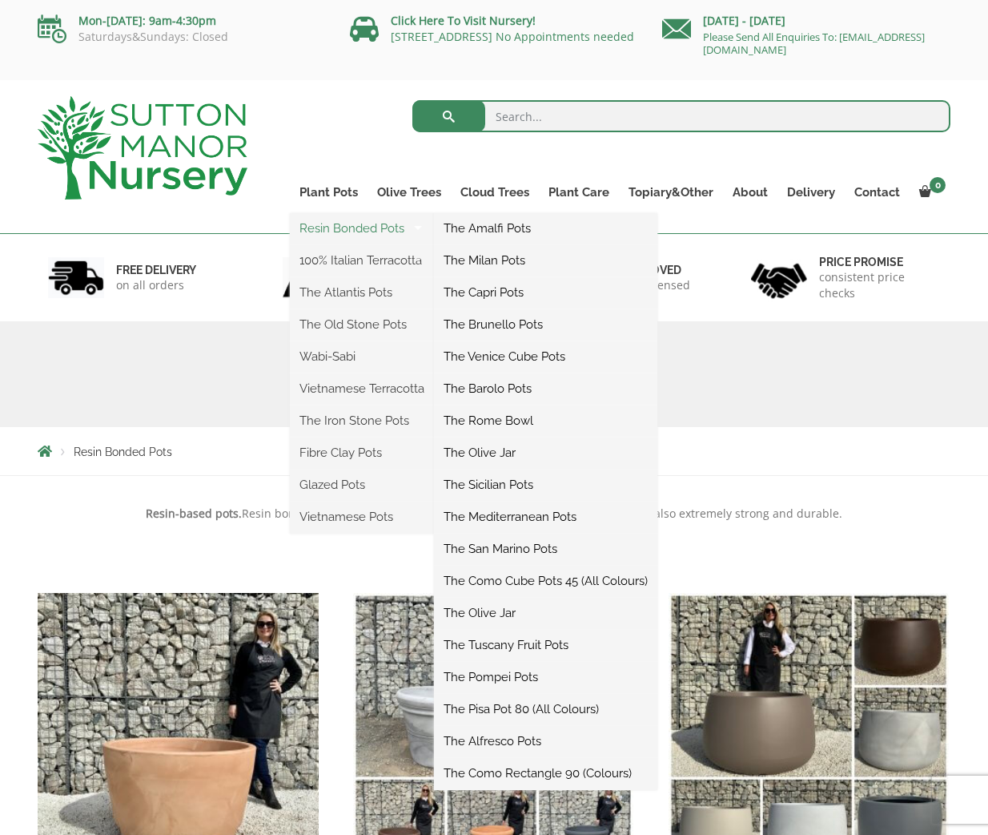
click at [388, 229] on link "Resin Bonded Pots" at bounding box center [362, 228] width 144 height 24
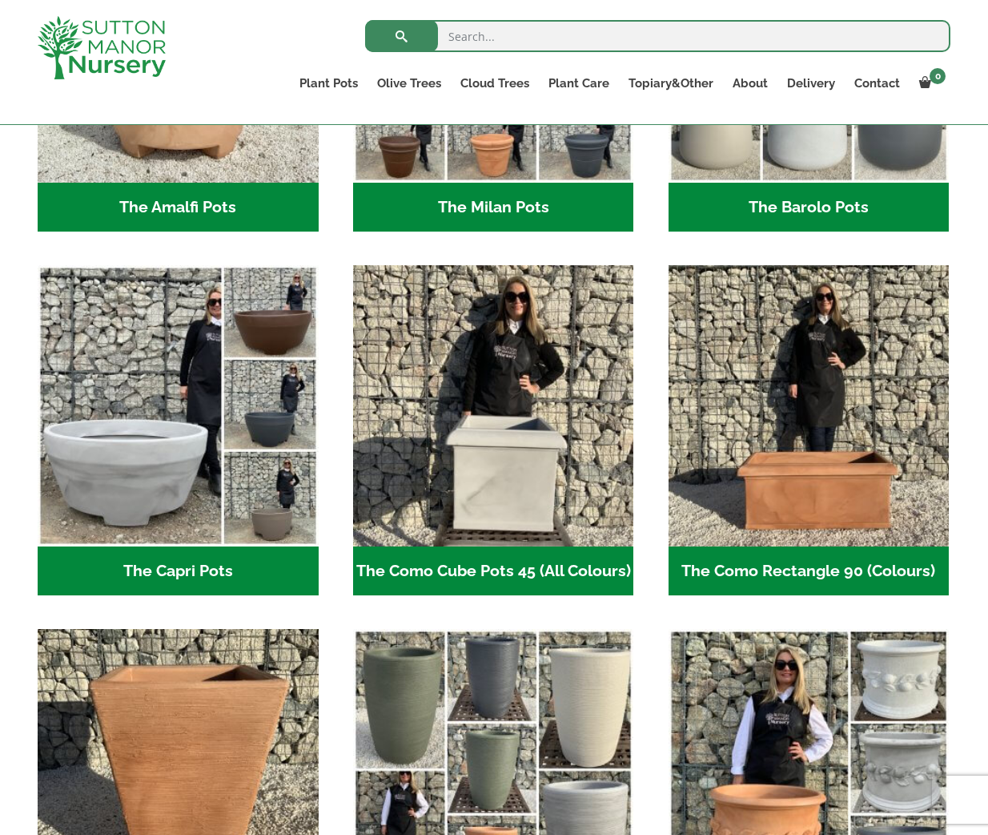
scroll to position [679, 0]
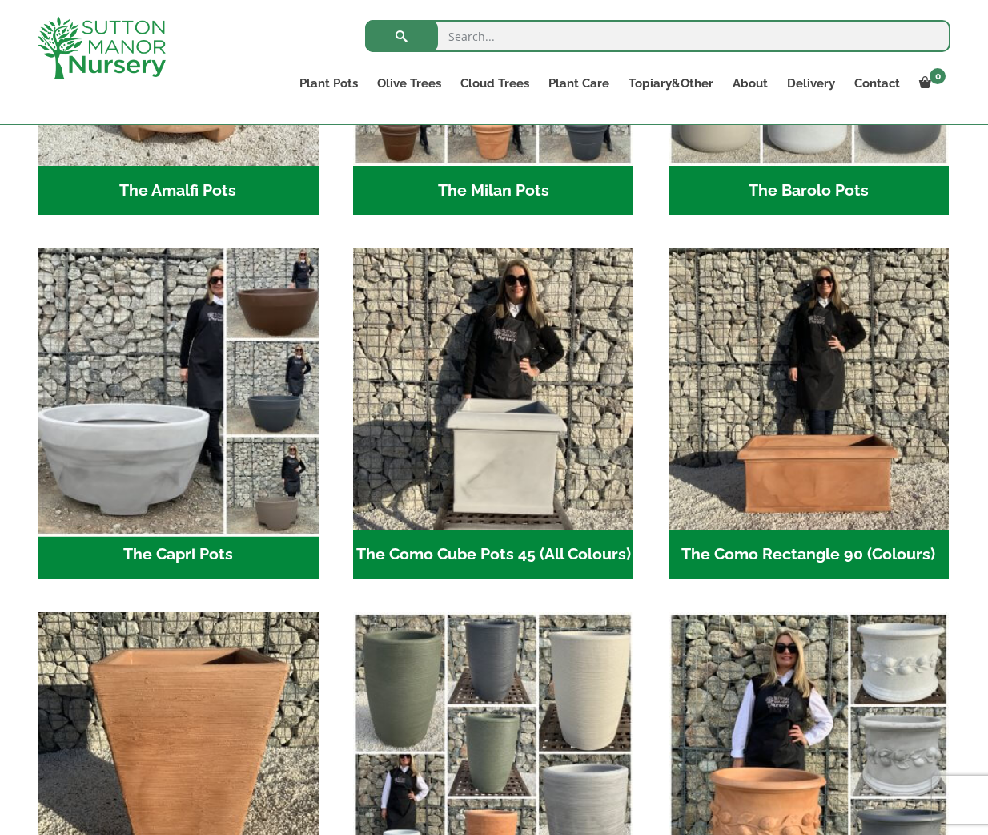
click at [163, 461] on img "Visit product category The Capri Pots" at bounding box center [177, 389] width 295 height 295
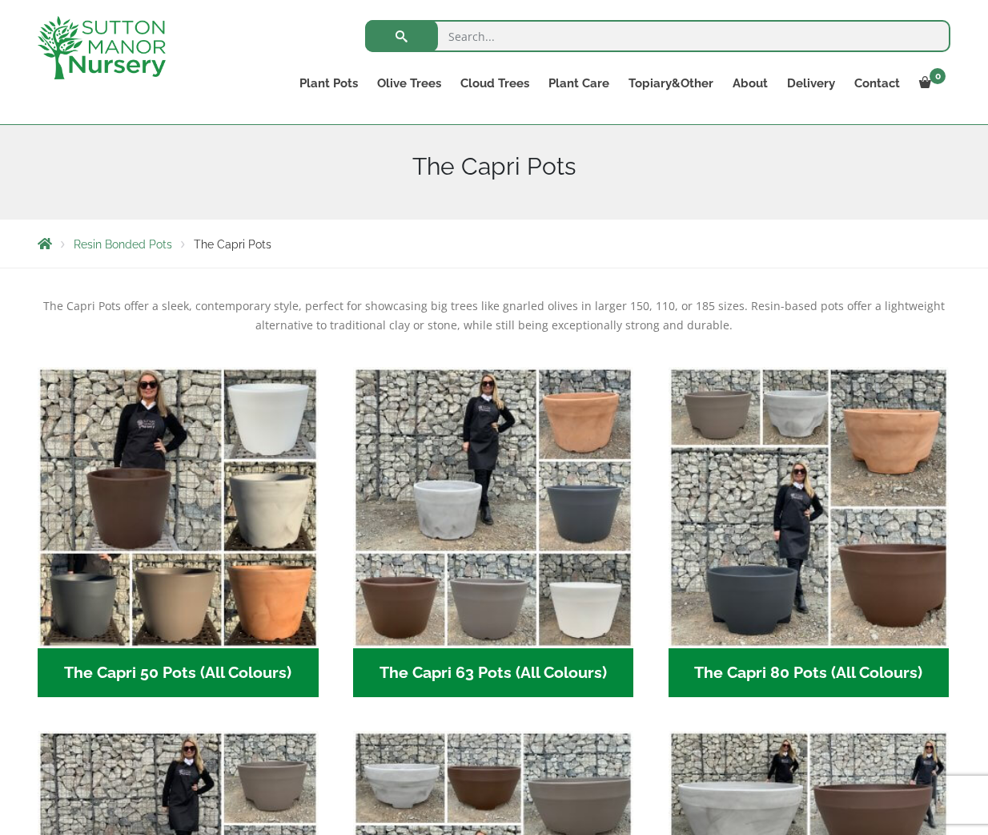
scroll to position [195, 0]
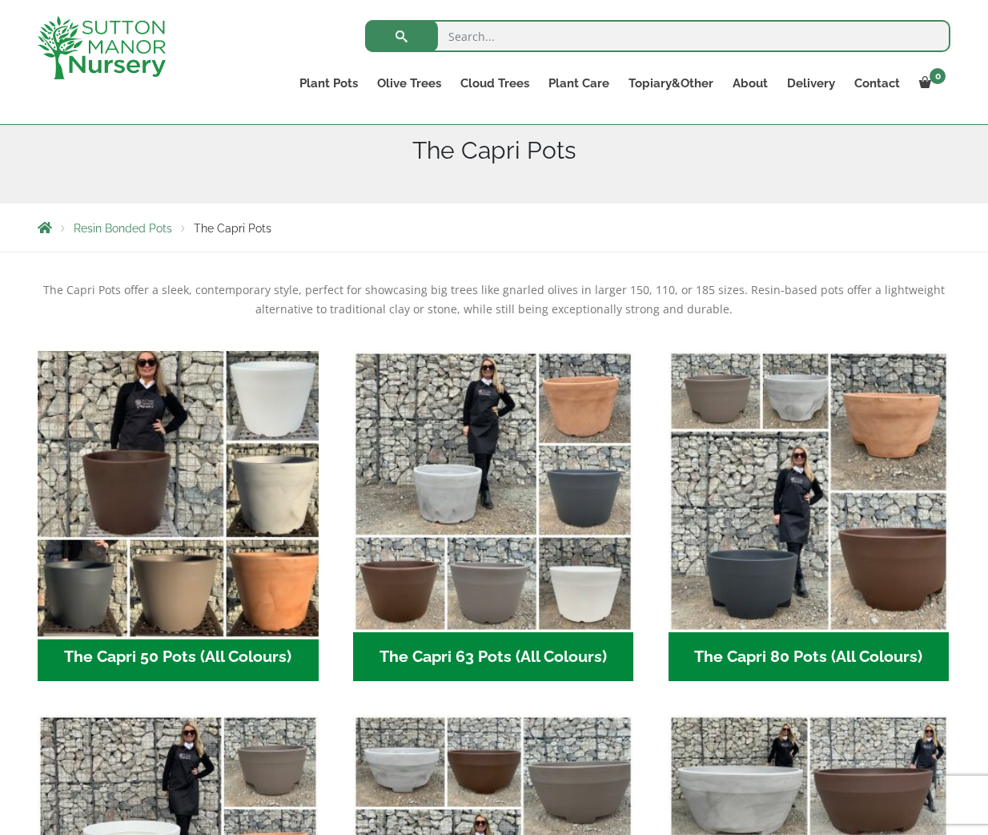
click at [235, 501] on img "Visit product category The Capri 50 Pots (All Colours)" at bounding box center [177, 491] width 295 height 295
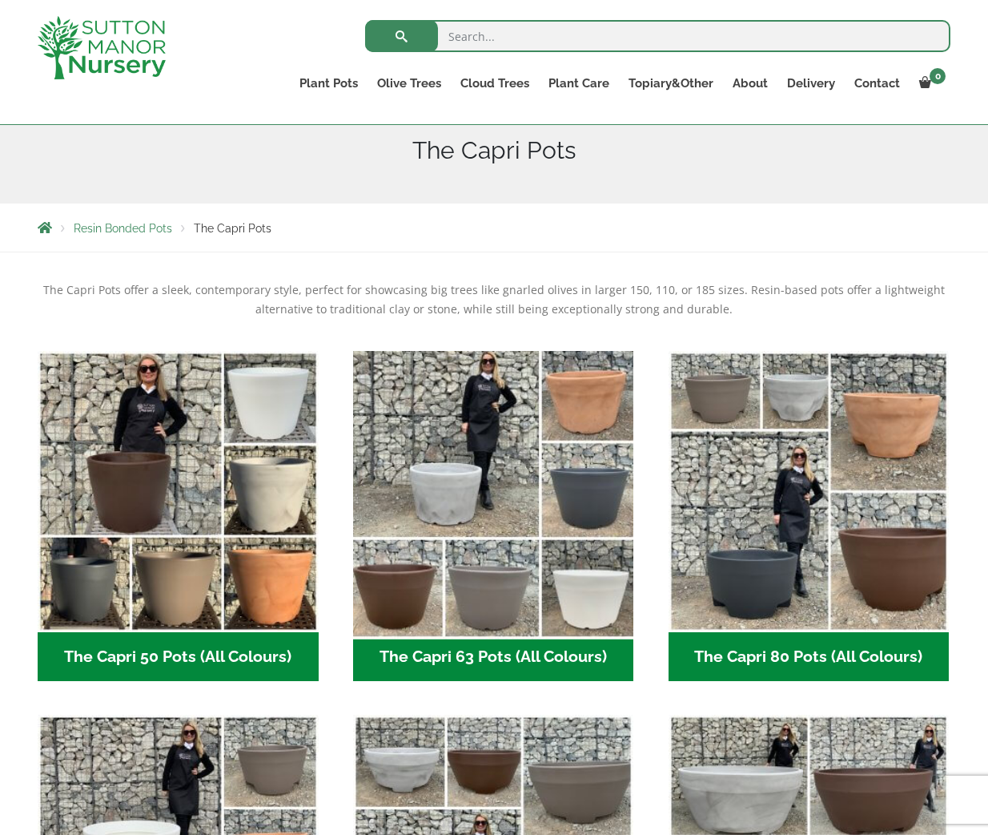
click at [514, 511] on img "Visit product category The Capri 63 Pots (All Colours)" at bounding box center [493, 491] width 295 height 295
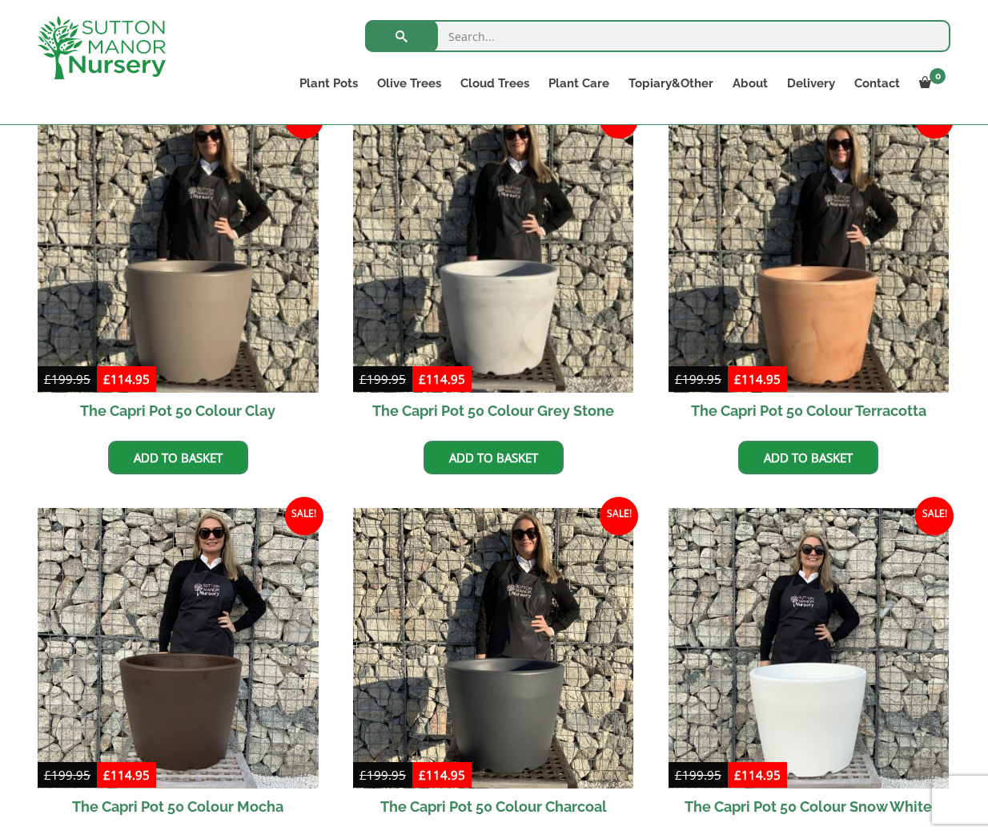
scroll to position [433, 0]
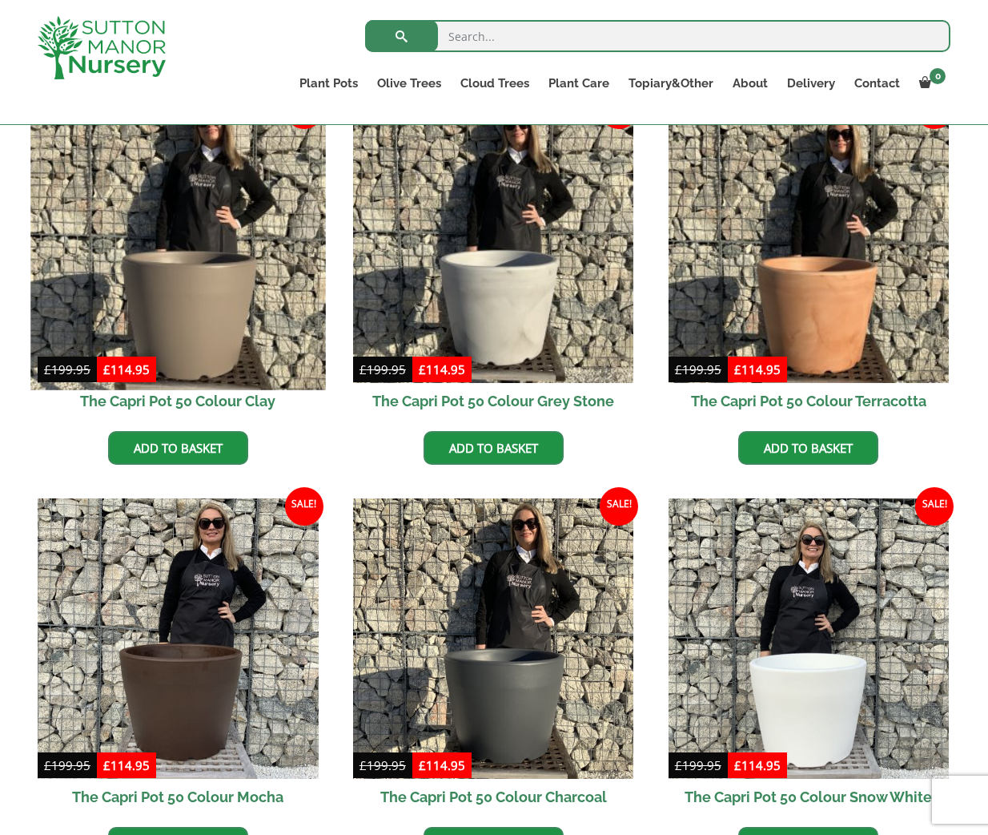
click at [194, 300] on img at bounding box center [177, 242] width 295 height 295
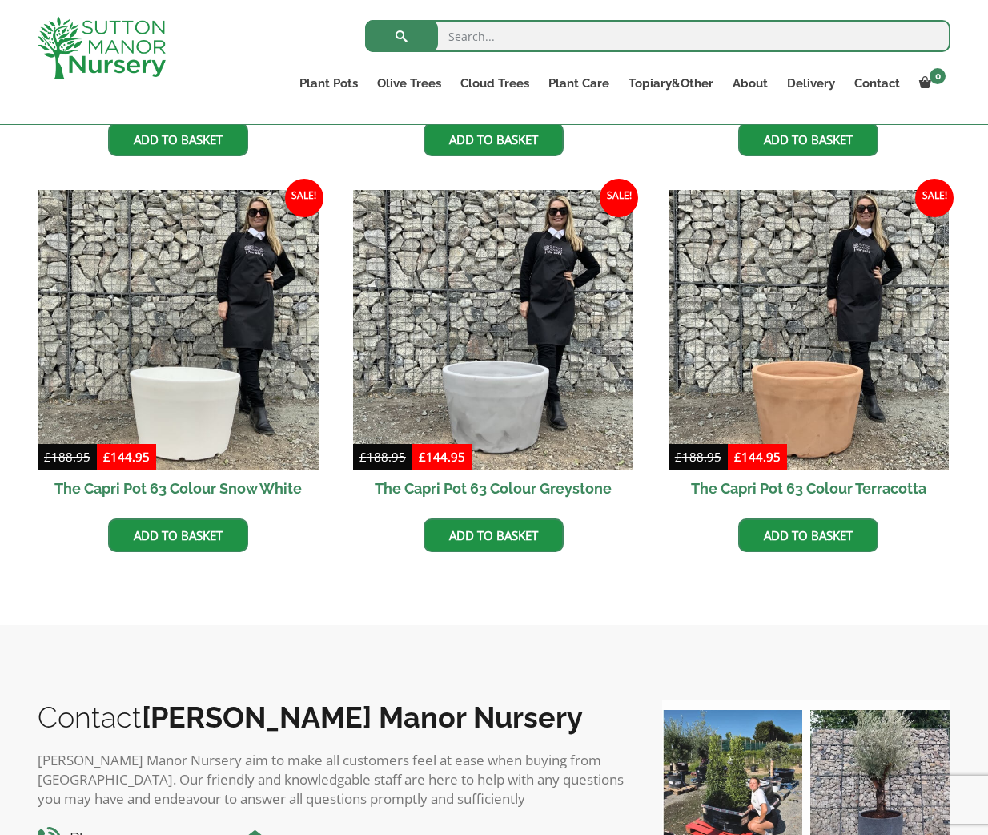
scroll to position [714, 0]
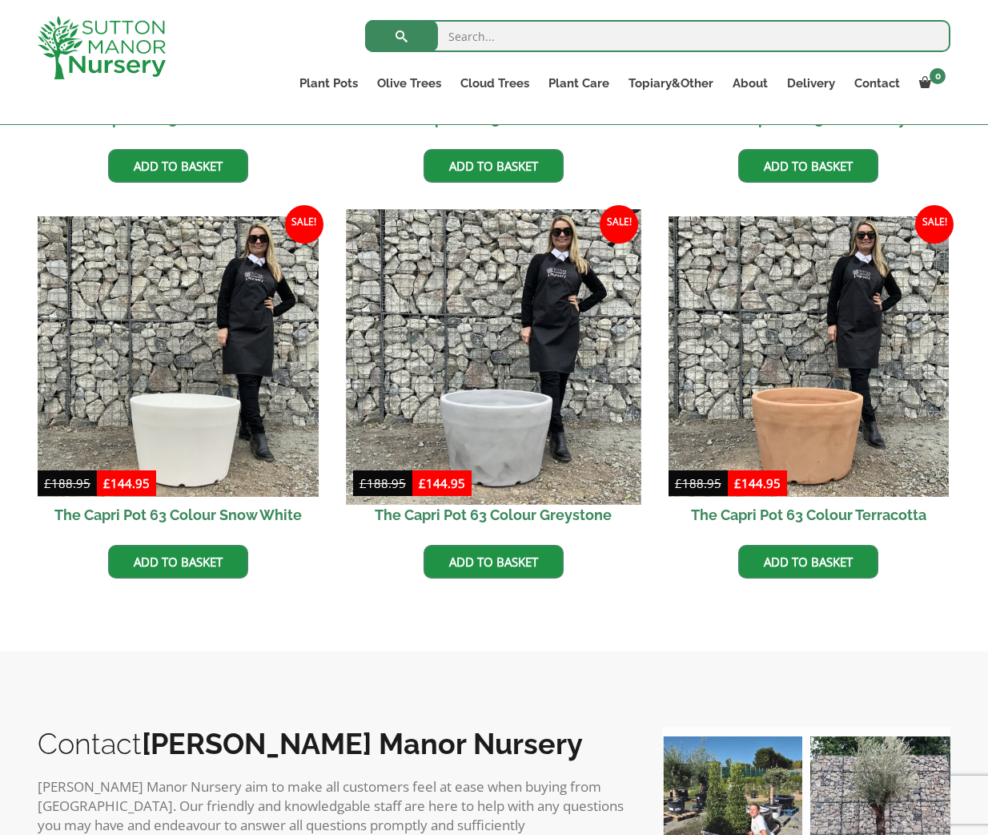
click at [503, 430] on img at bounding box center [493, 356] width 295 height 295
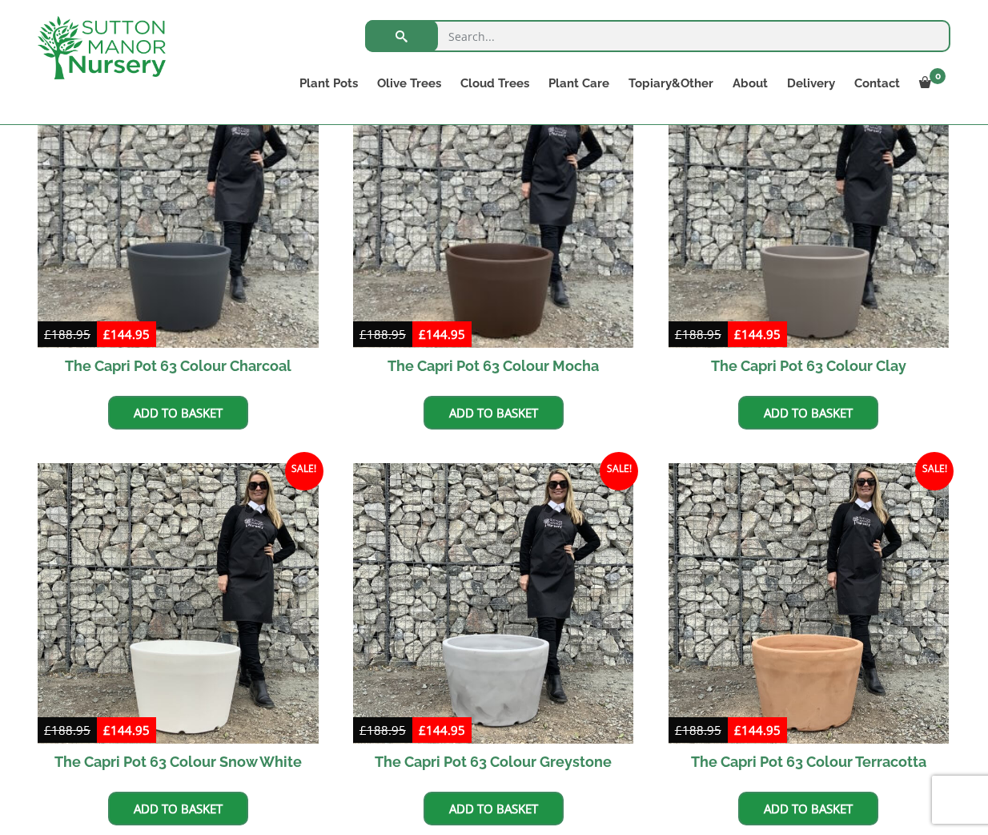
scroll to position [469, 0]
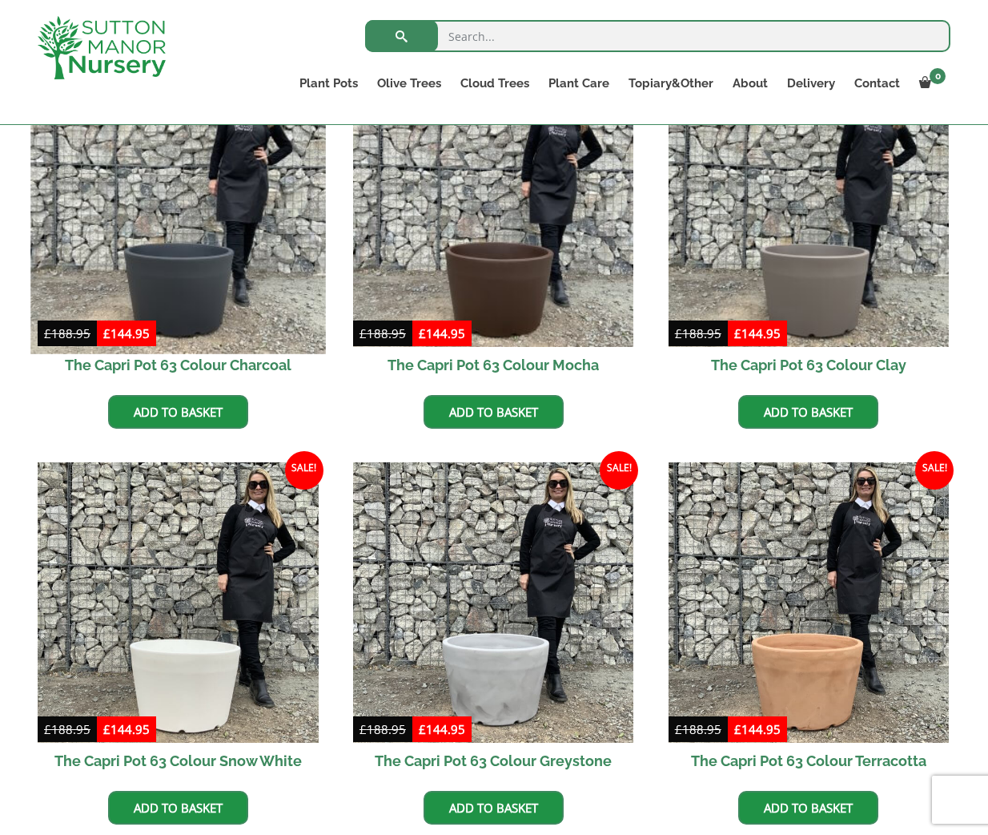
click at [207, 271] on img at bounding box center [177, 205] width 295 height 295
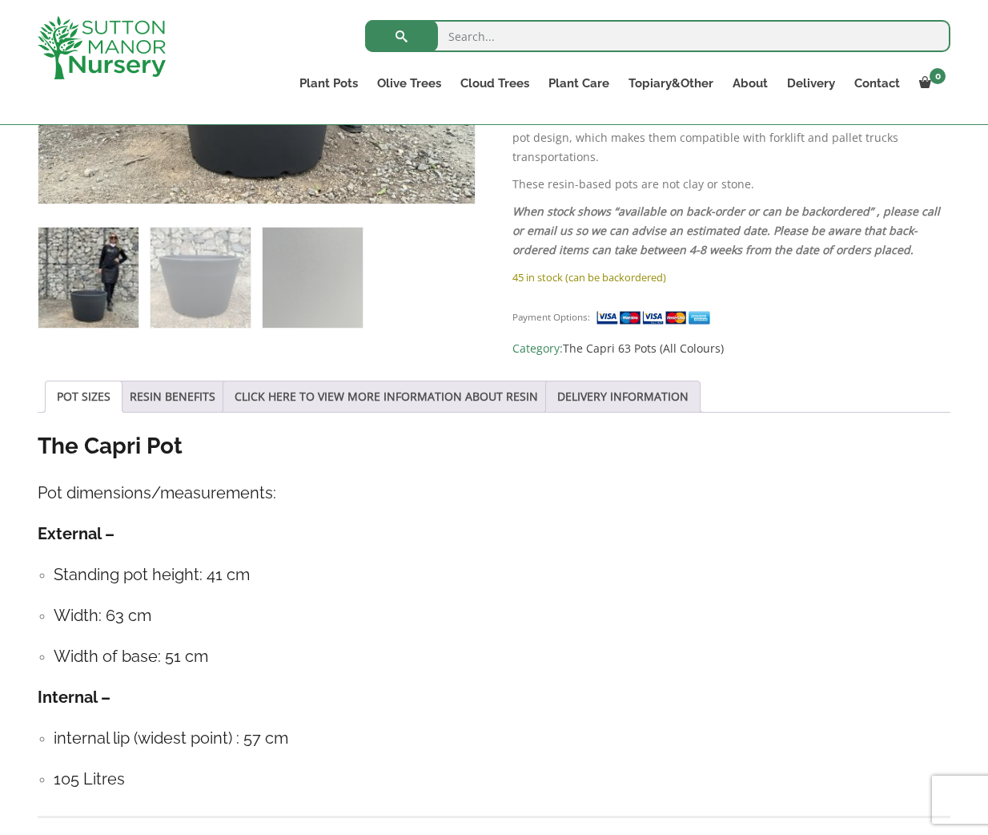
scroll to position [602, 0]
